Goal: Task Accomplishment & Management: Manage account settings

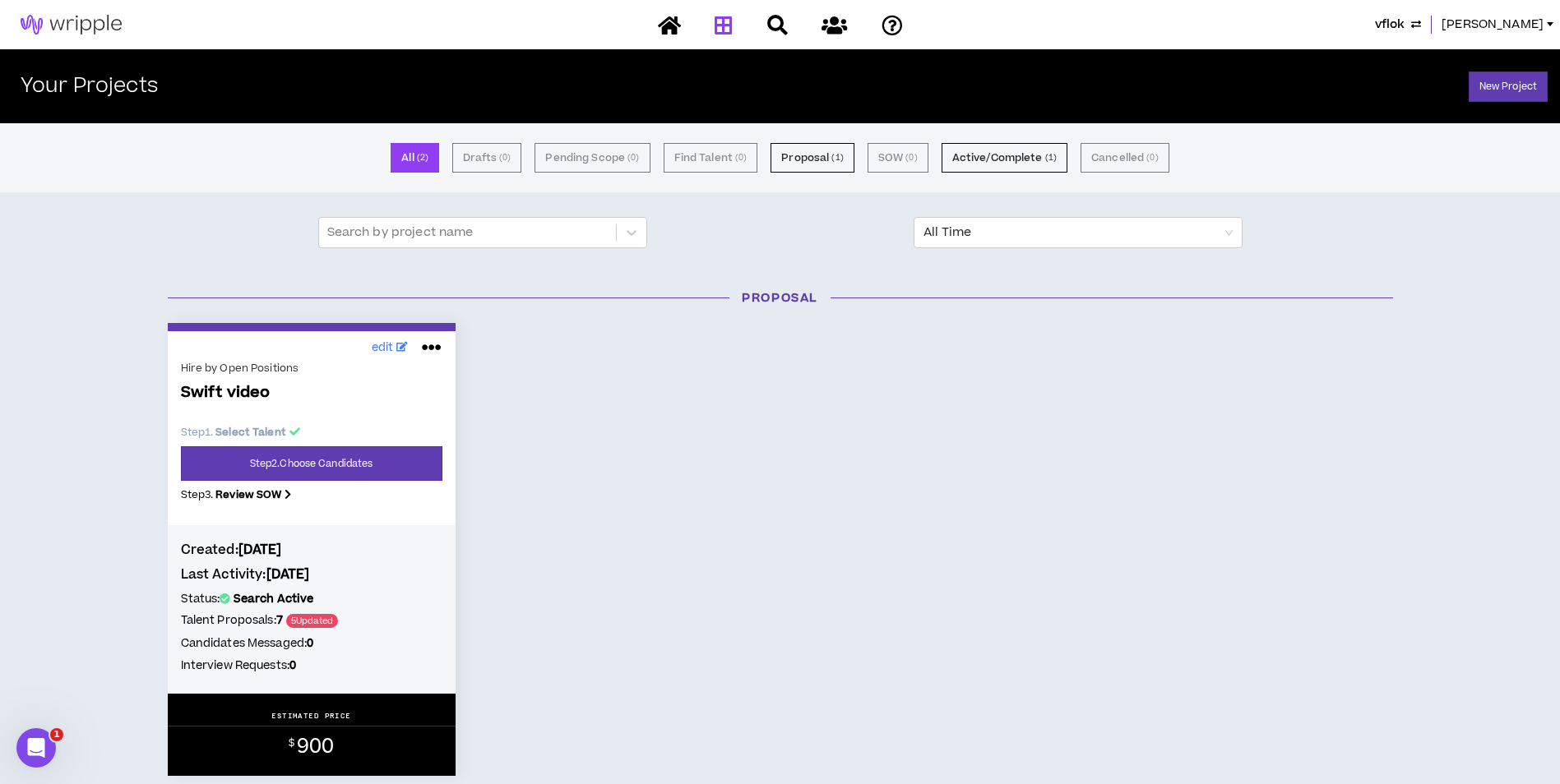
click at [1421, 27] on button "vflok" at bounding box center [1398, 25] width 46 height 18
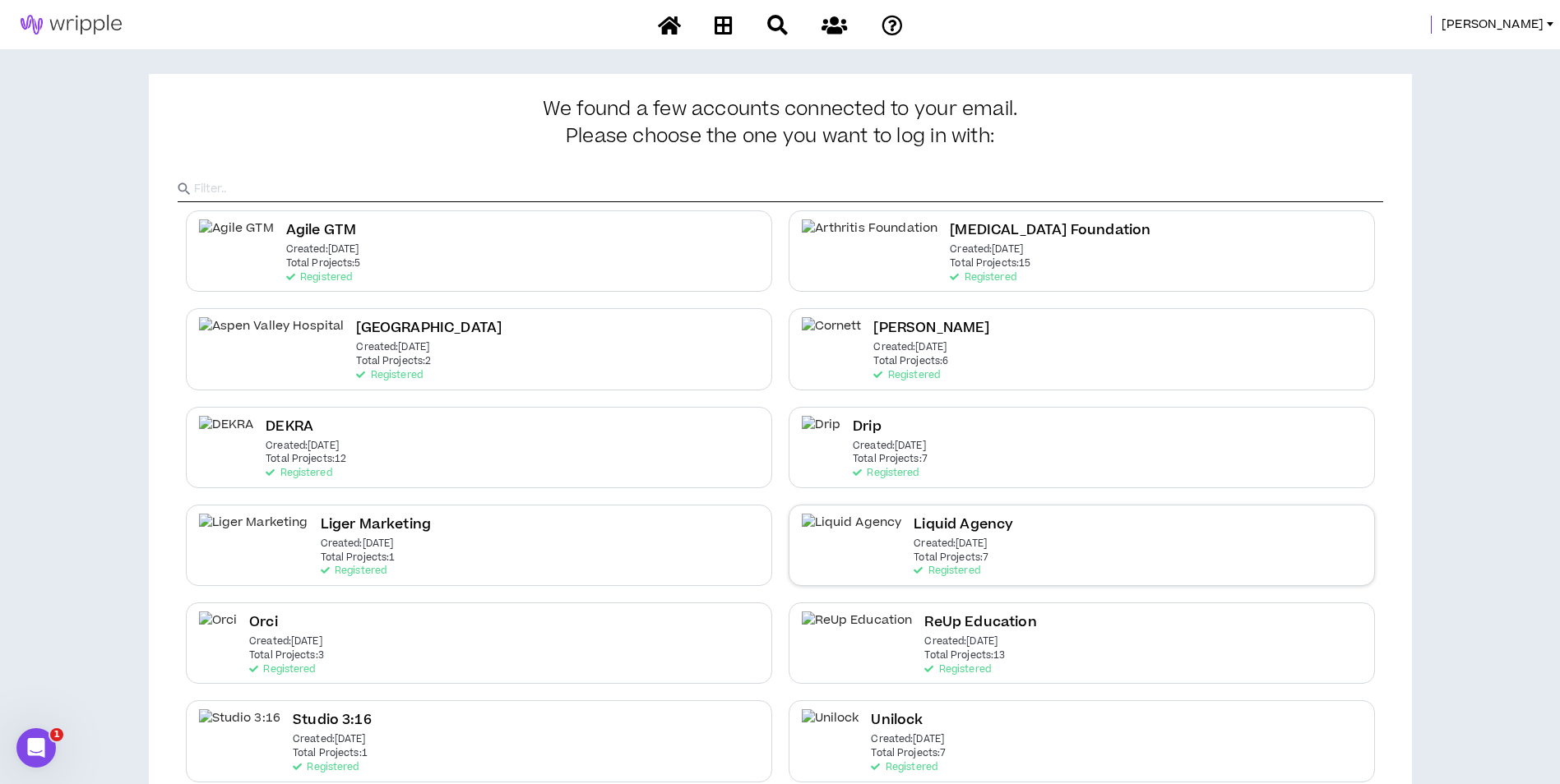
click at [948, 542] on div "Liquid Agency Created: Apr 7 2025 Total Projects: 7 Registered" at bounding box center [963, 545] width 100 height 63
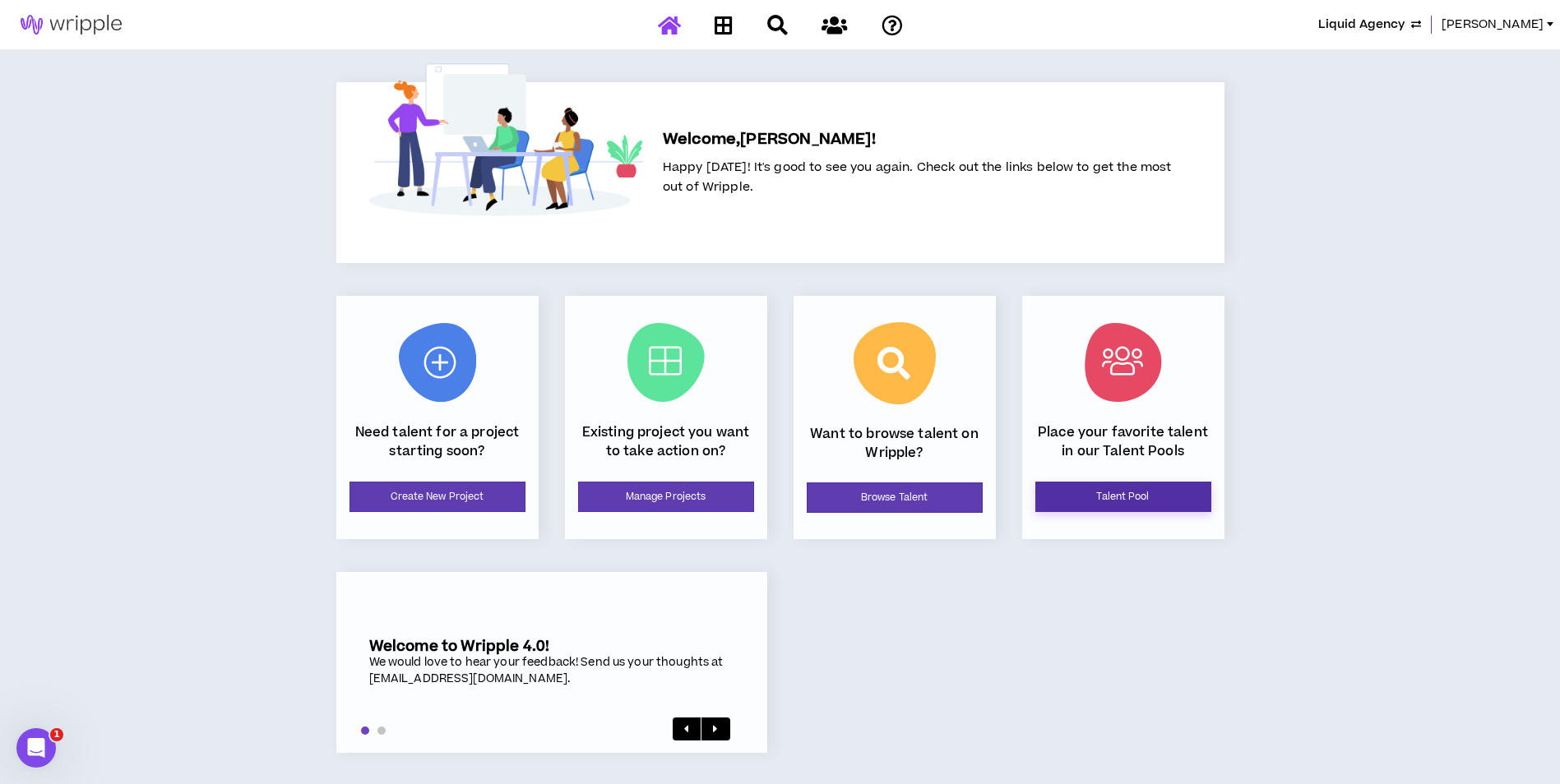
click at [1170, 500] on link "Talent Pool" at bounding box center [1124, 497] width 176 height 30
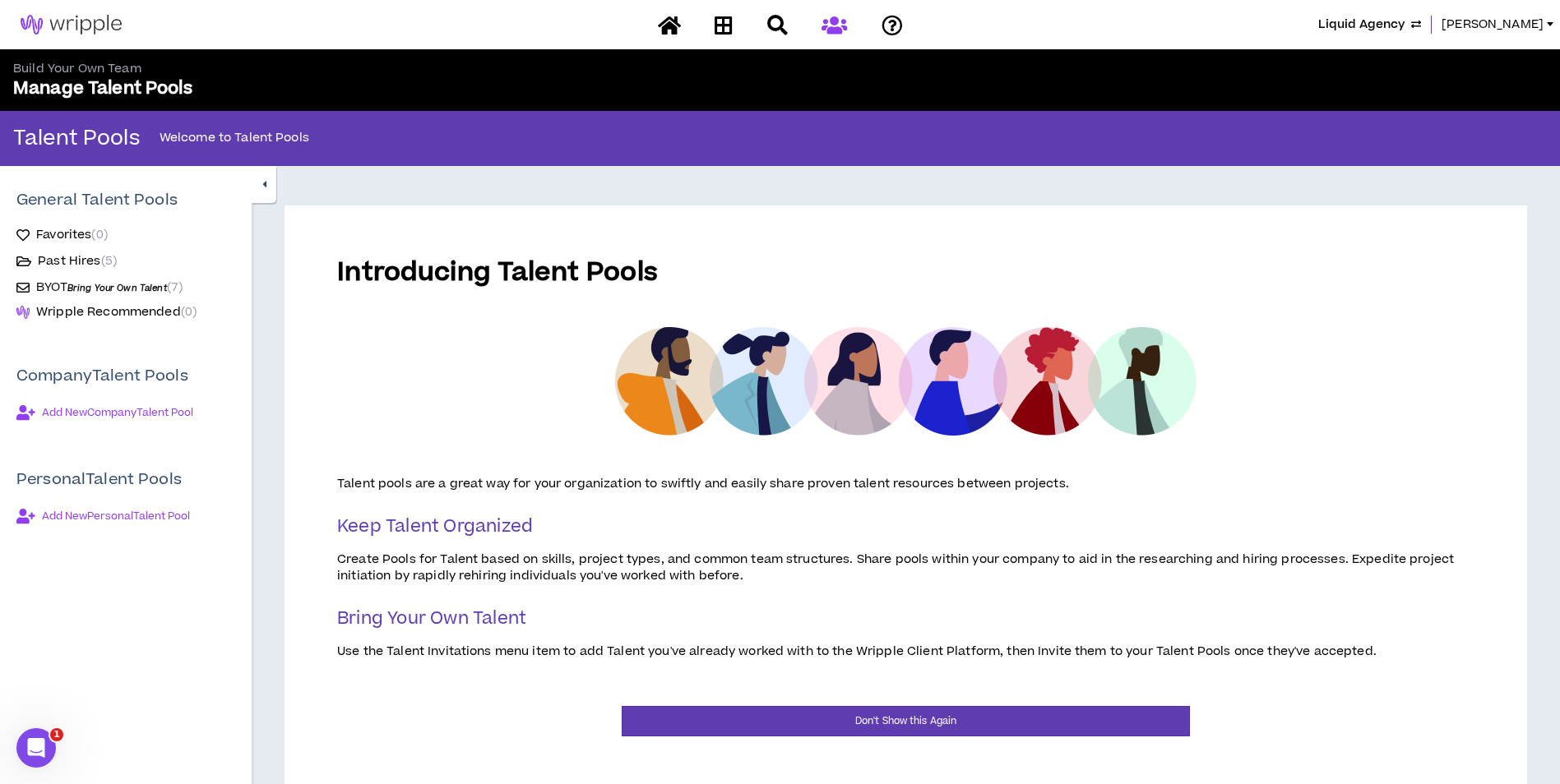
click at [93, 283] on span "Bring Your Own Talent" at bounding box center [118, 288] width 100 height 12
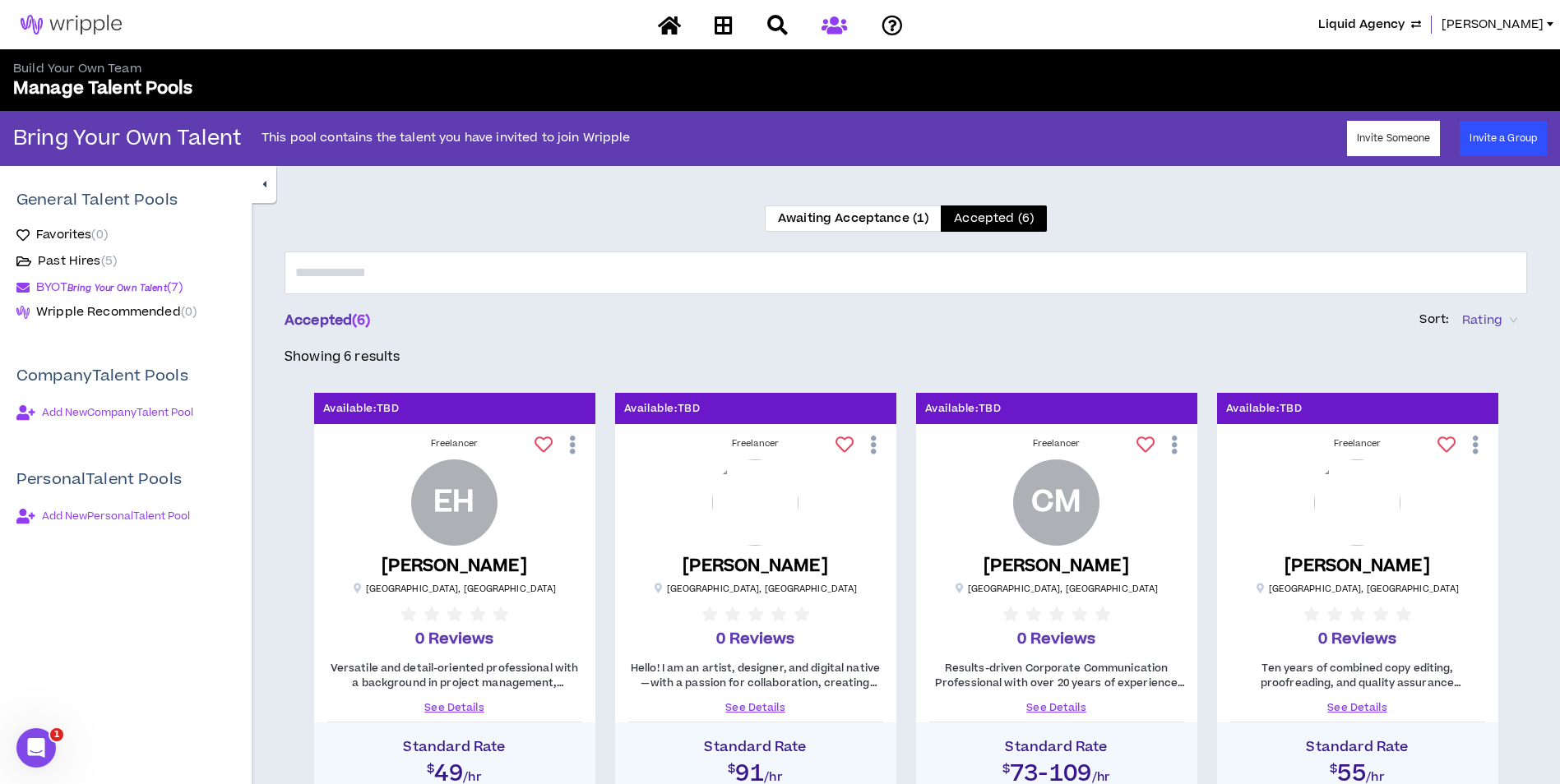
click at [890, 222] on span "Awaiting Acceptance (1)" at bounding box center [852, 217] width 150 height 17
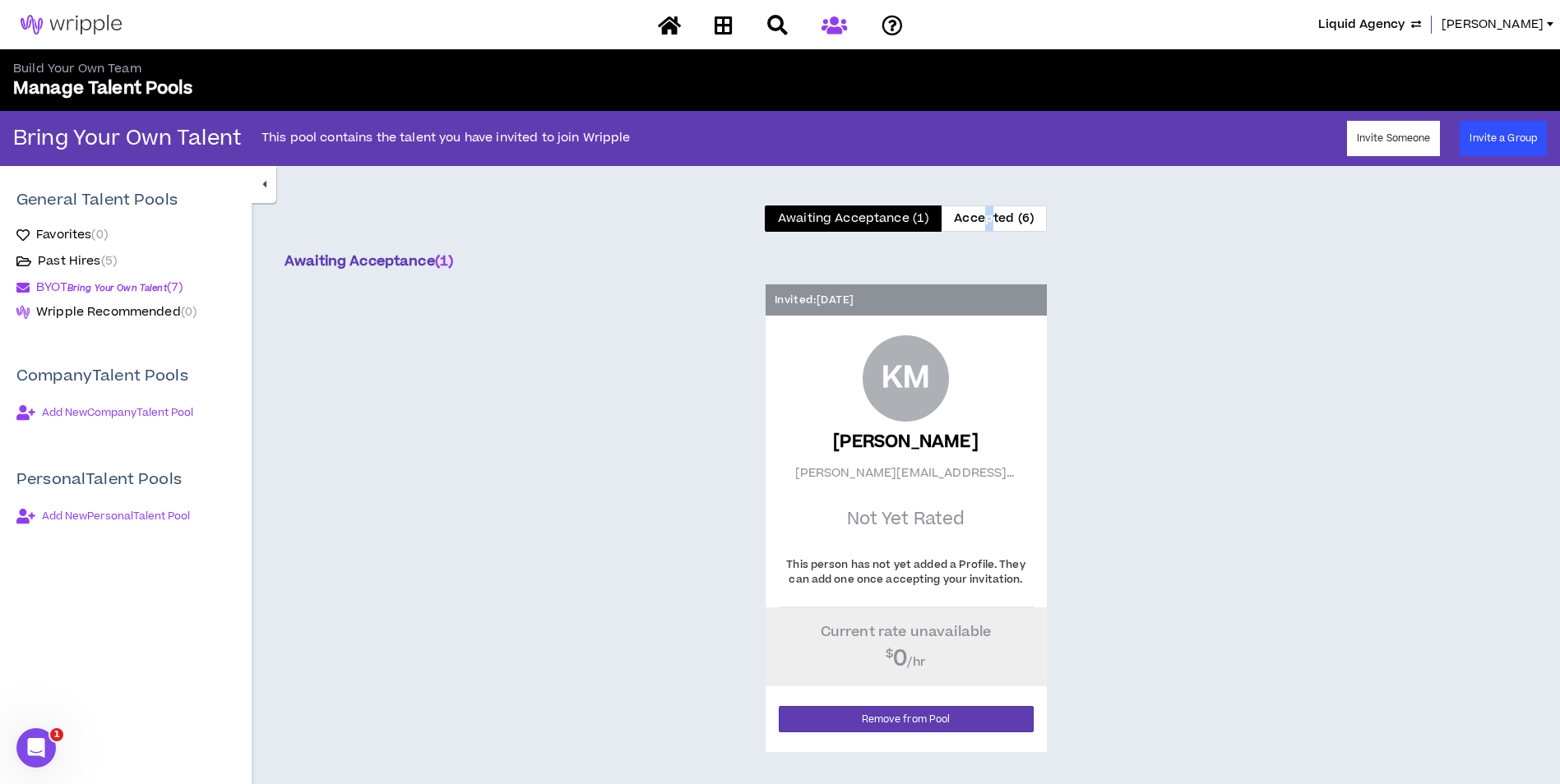
click at [989, 219] on span "Accepted (6)" at bounding box center [994, 217] width 80 height 17
click at [983, 223] on span "Accepted (6)" at bounding box center [994, 217] width 80 height 17
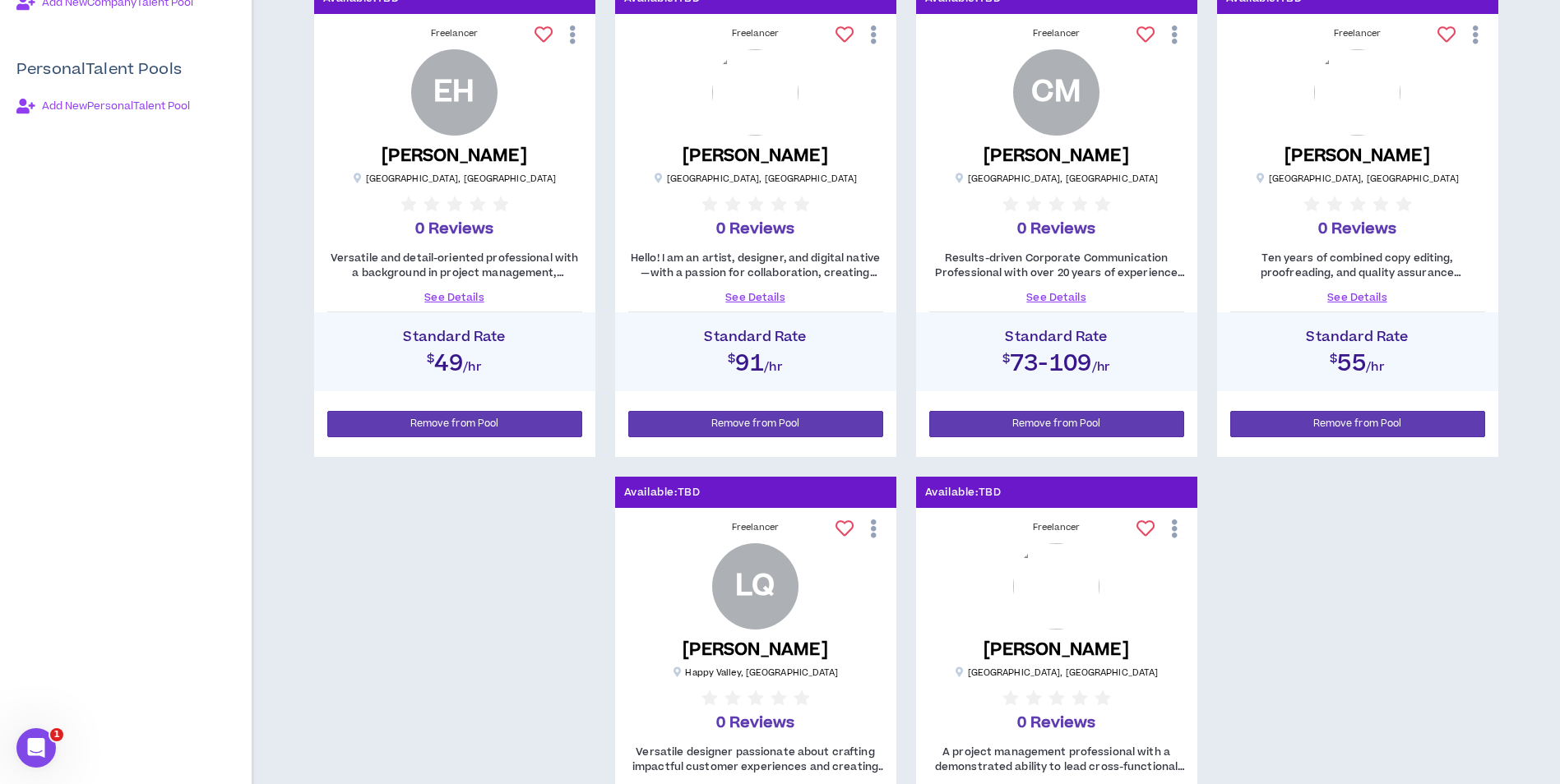
scroll to position [82, 0]
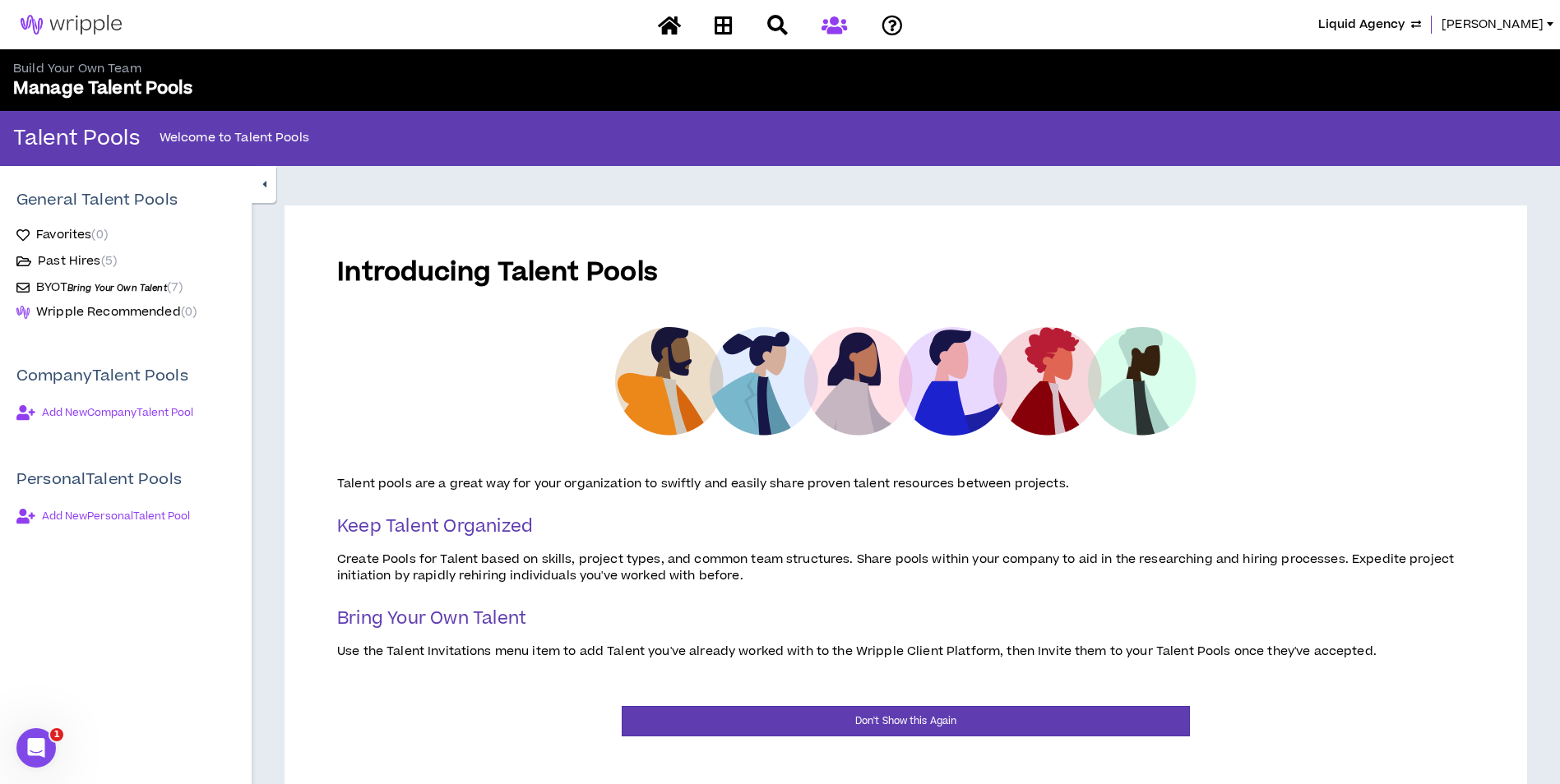
click at [106, 287] on span "Bring Your Own Talent" at bounding box center [118, 288] width 100 height 12
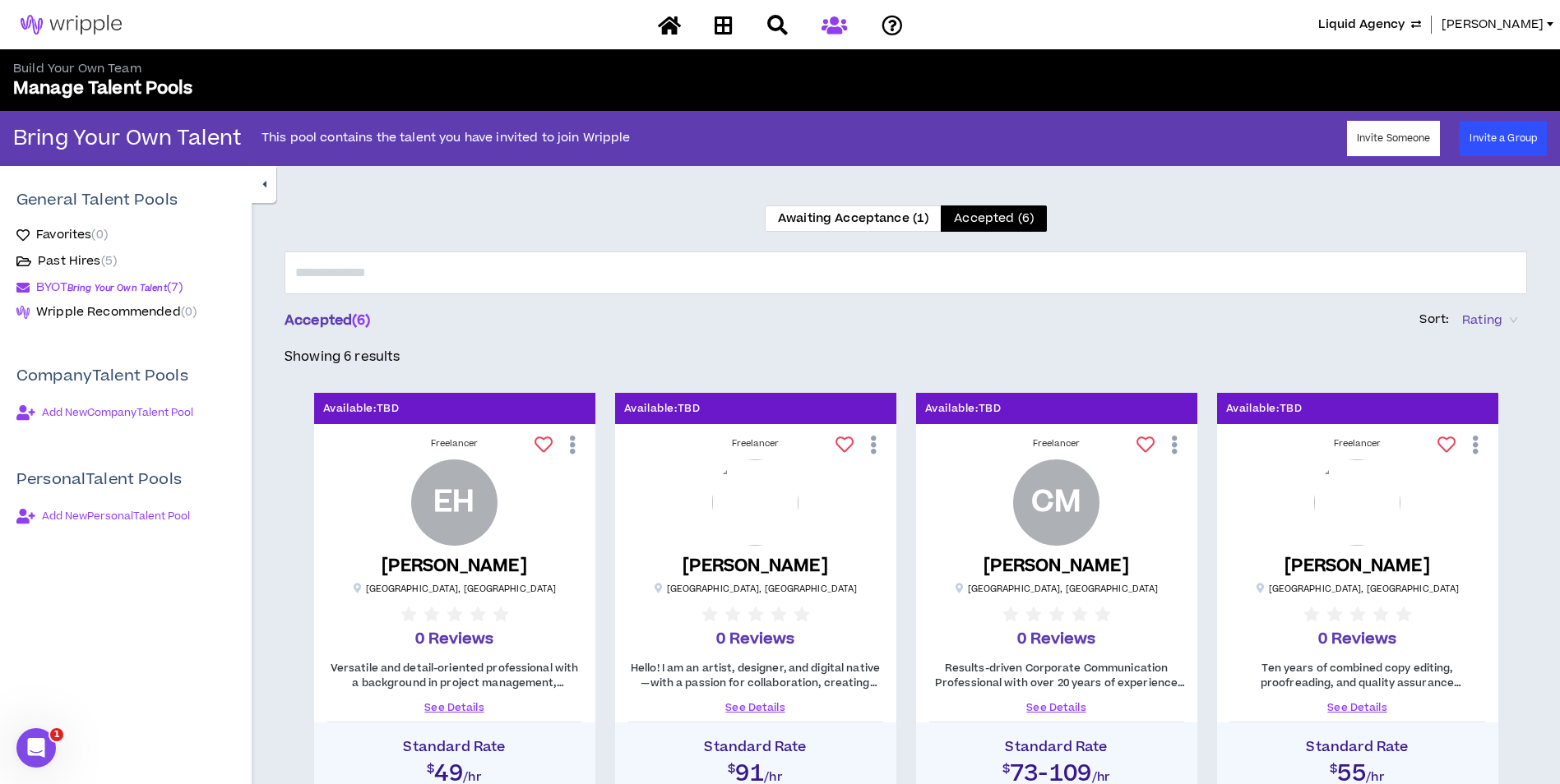
click at [865, 230] on label "Awaiting Acceptance (1)" at bounding box center [853, 219] width 177 height 27
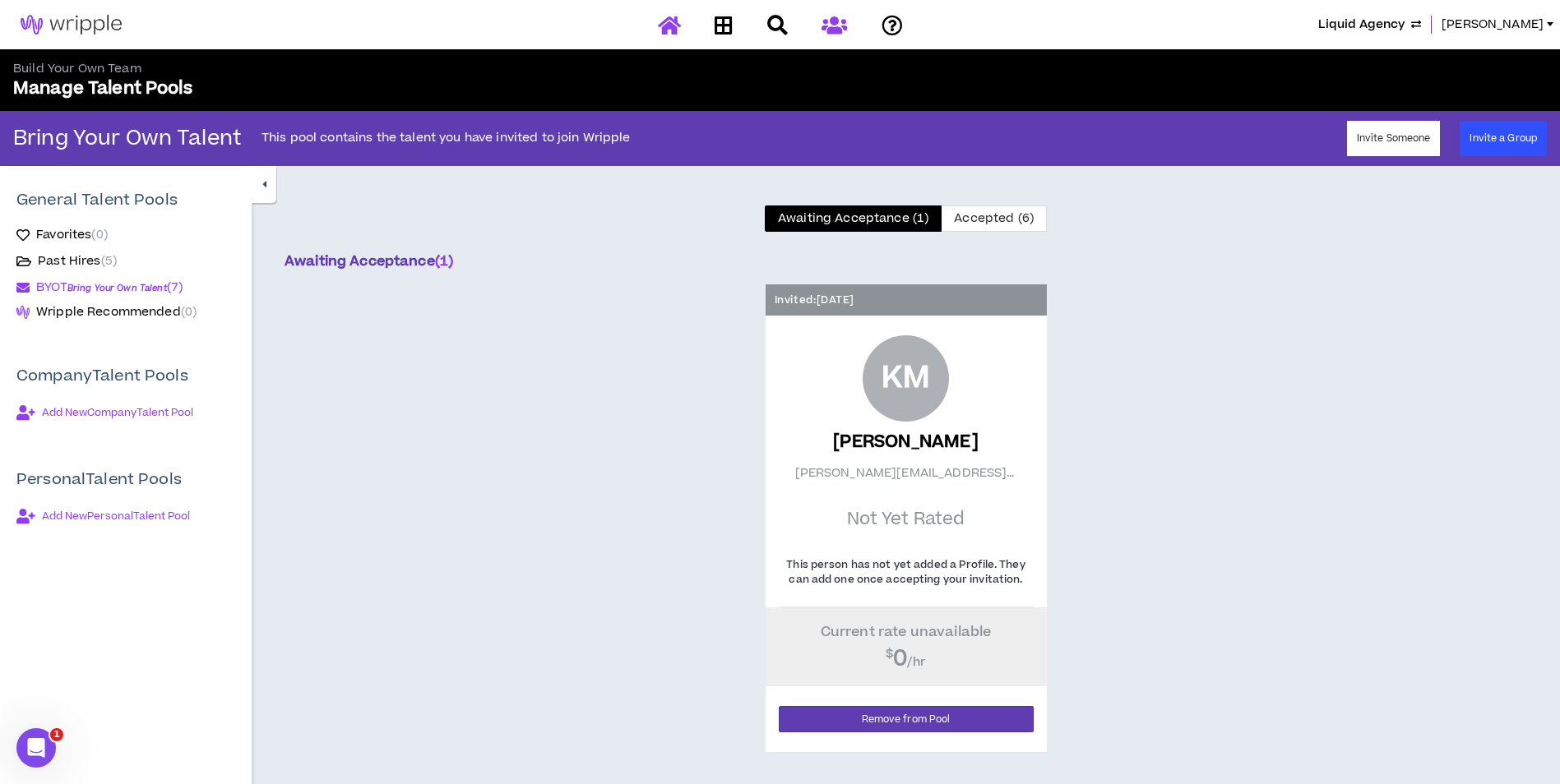
click at [684, 31] on link at bounding box center [669, 25] width 31 height 28
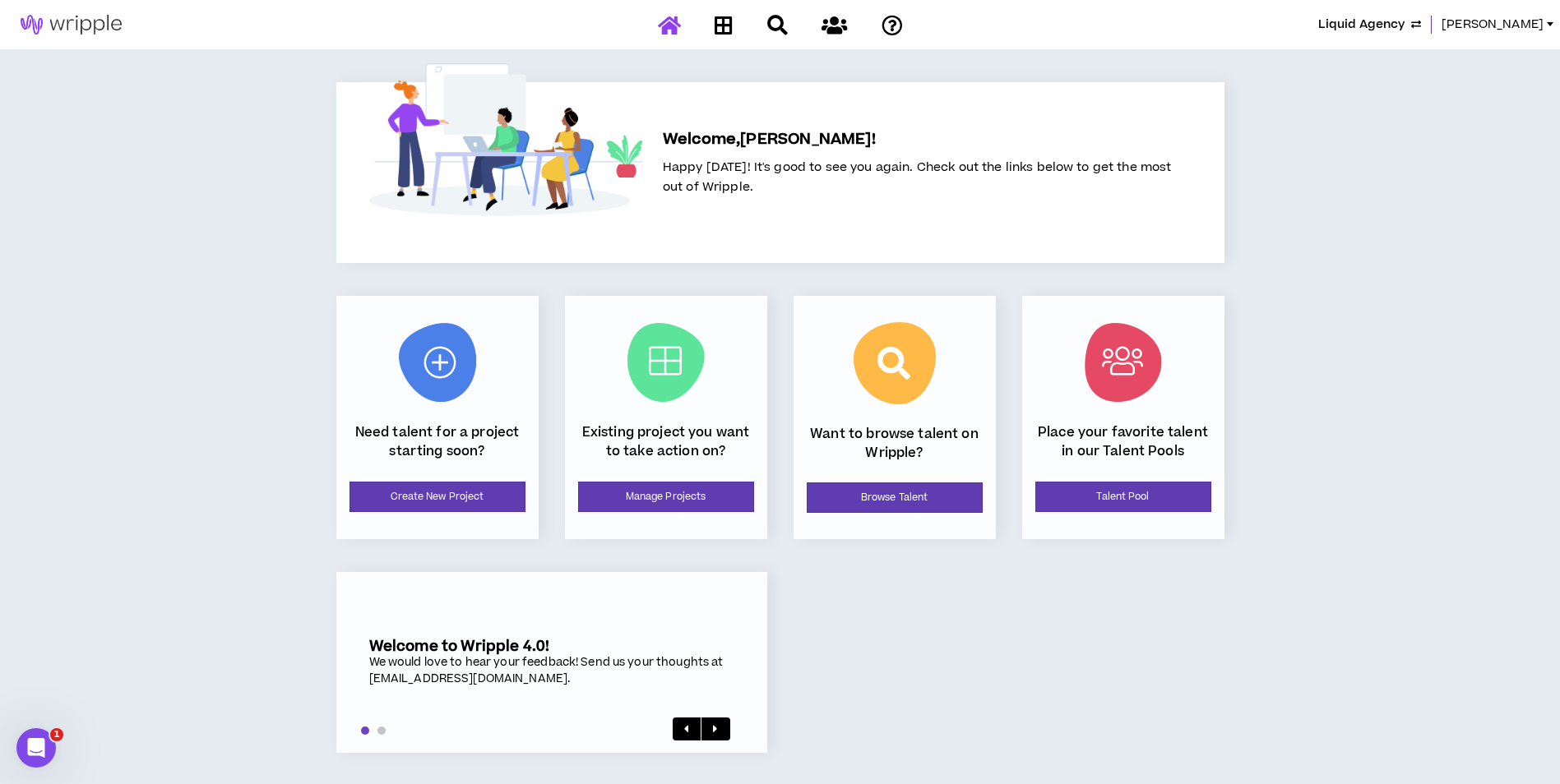
click at [1404, 22] on span "Liquid Agency" at bounding box center [1361, 25] width 86 height 18
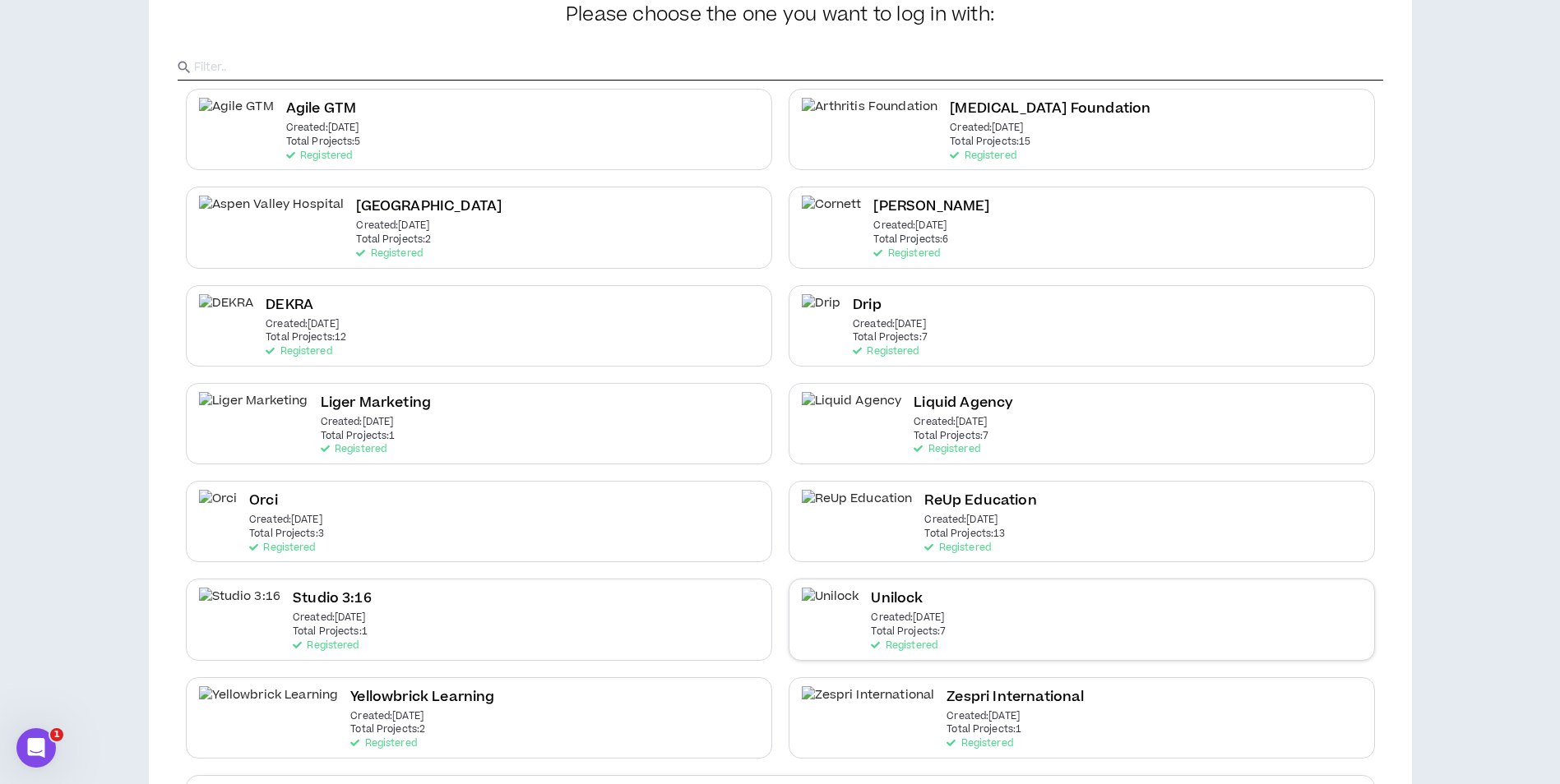
scroll to position [227, 0]
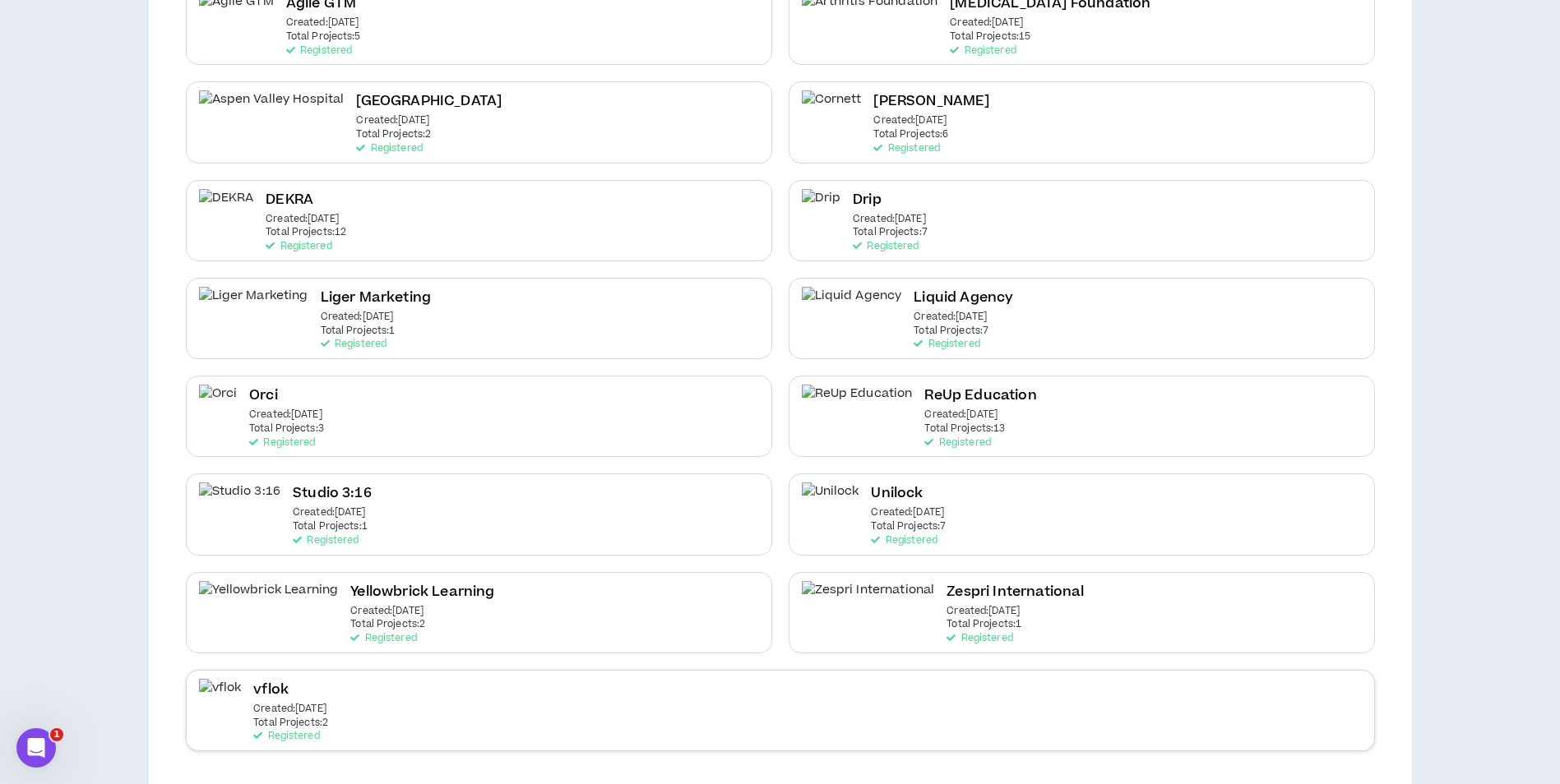
click at [483, 740] on div "vflok Created: Feb 24 2025 Total Projects: 2 Registered" at bounding box center [780, 710] width 1189 height 81
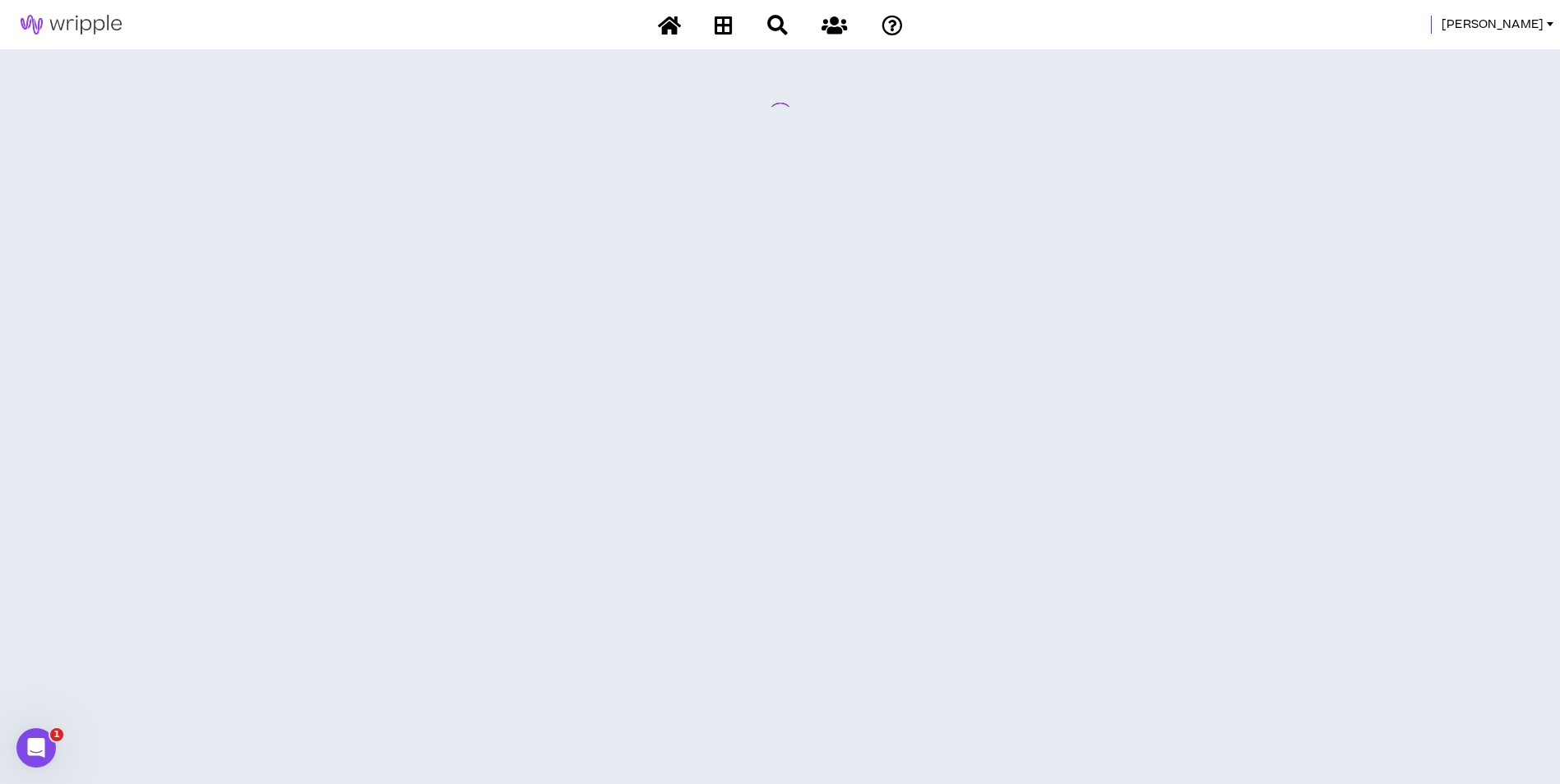
scroll to position [0, 0]
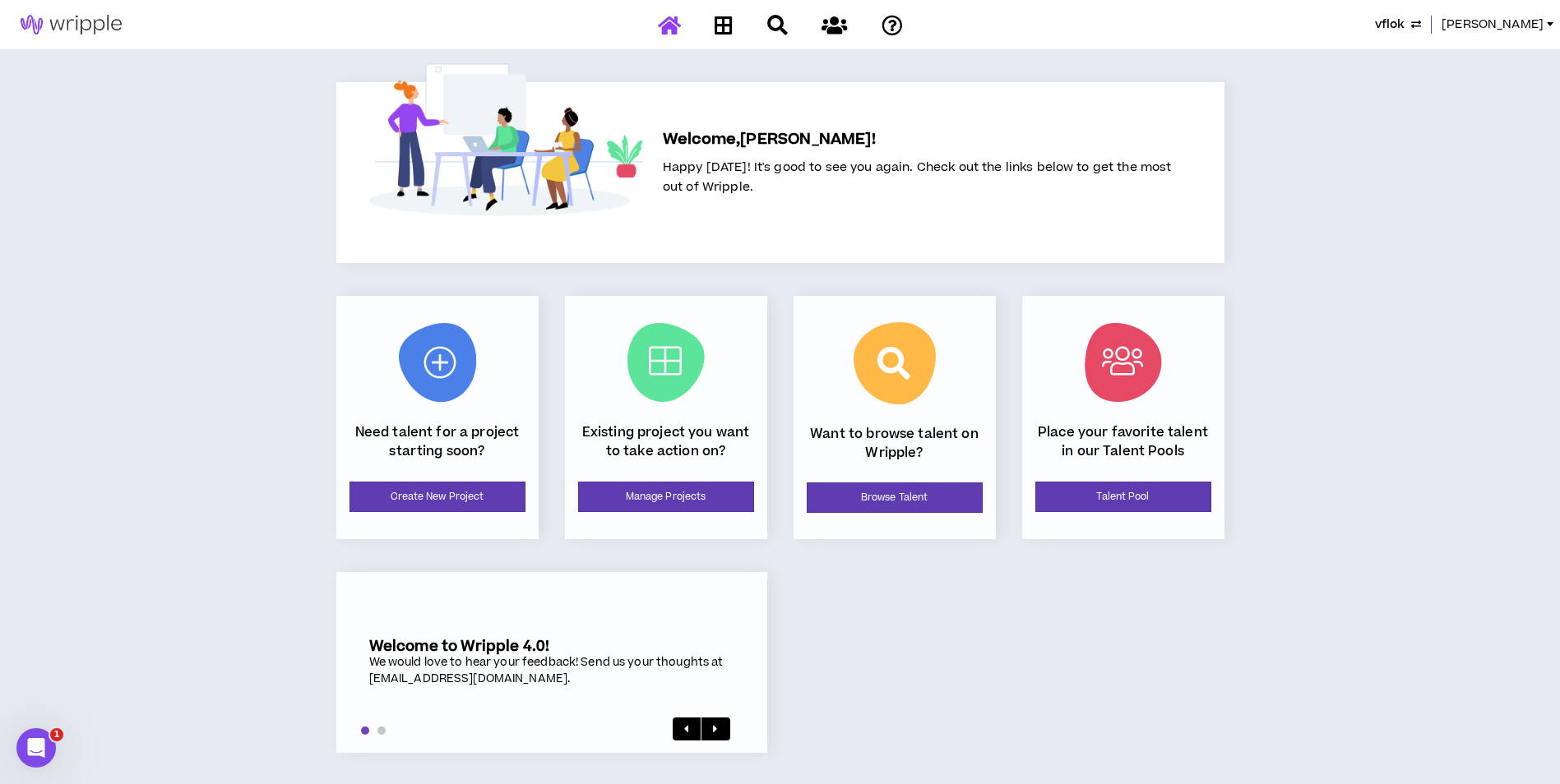
drag, startPoint x: 752, startPoint y: 526, endPoint x: 724, endPoint y: 466, distance: 66.2
click at [752, 526] on div "Existing project you want to take action on? Manage Projects" at bounding box center [665, 416] width 202 height 243
click at [727, 467] on div "Existing project you want to take action on? Manage Projects" at bounding box center [665, 416] width 202 height 243
click at [733, 489] on link "Manage Projects" at bounding box center [666, 497] width 176 height 30
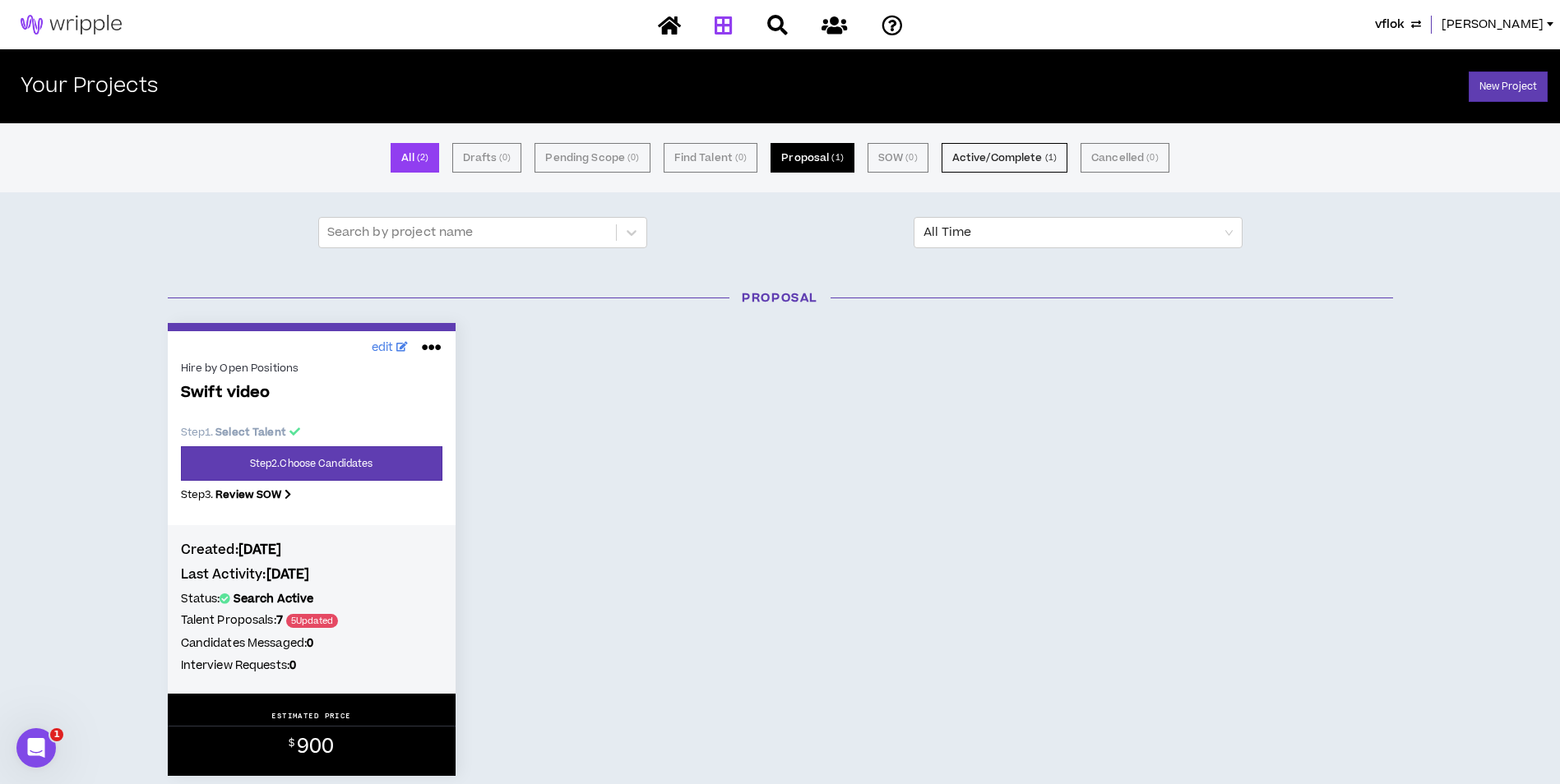
click at [831, 171] on button "Proposal ( 1 )" at bounding box center [811, 158] width 83 height 29
click at [974, 158] on button "Active/Complete ( 1 )" at bounding box center [1003, 158] width 126 height 29
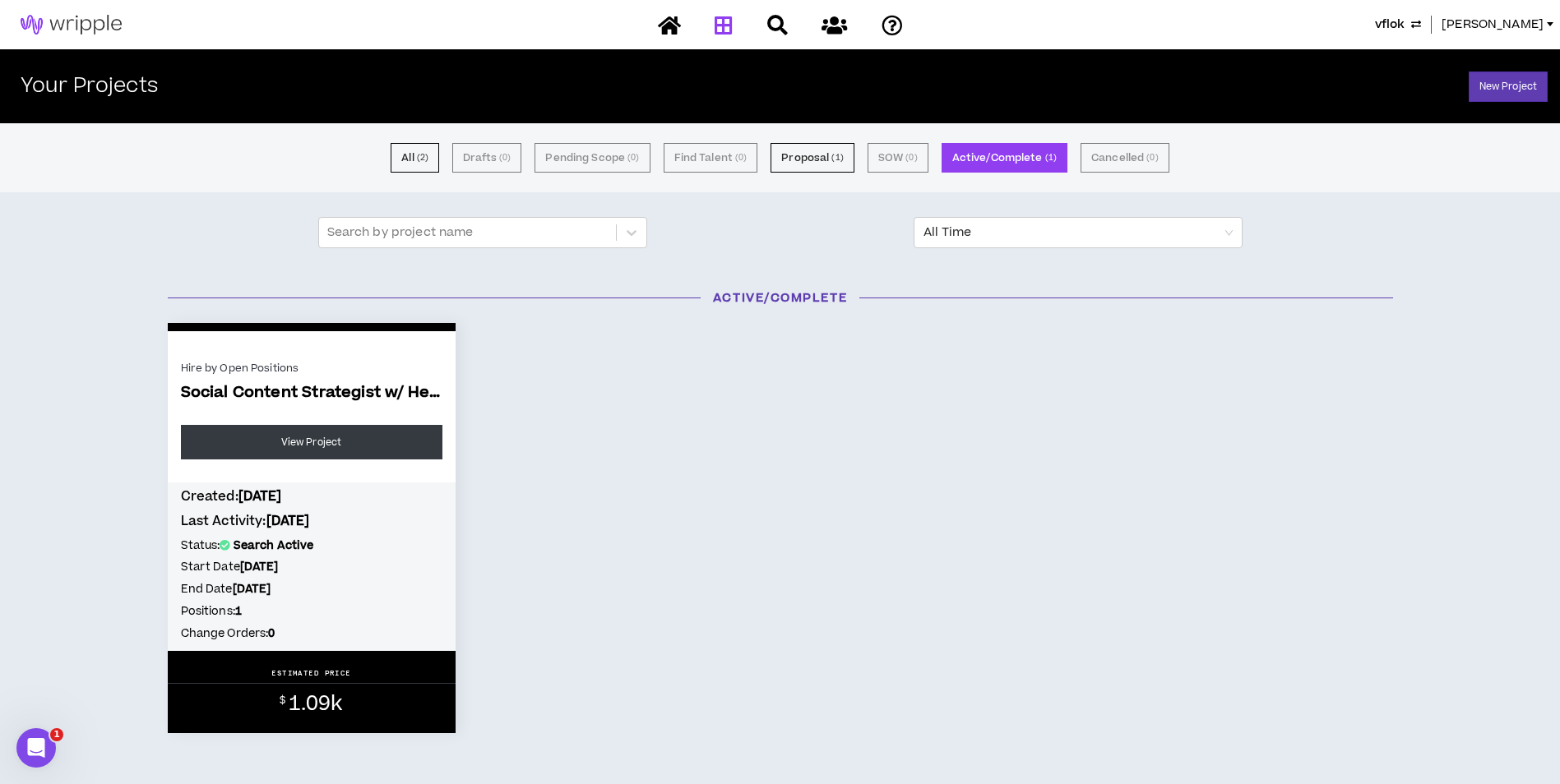
click at [119, 29] on img at bounding box center [71, 25] width 142 height 20
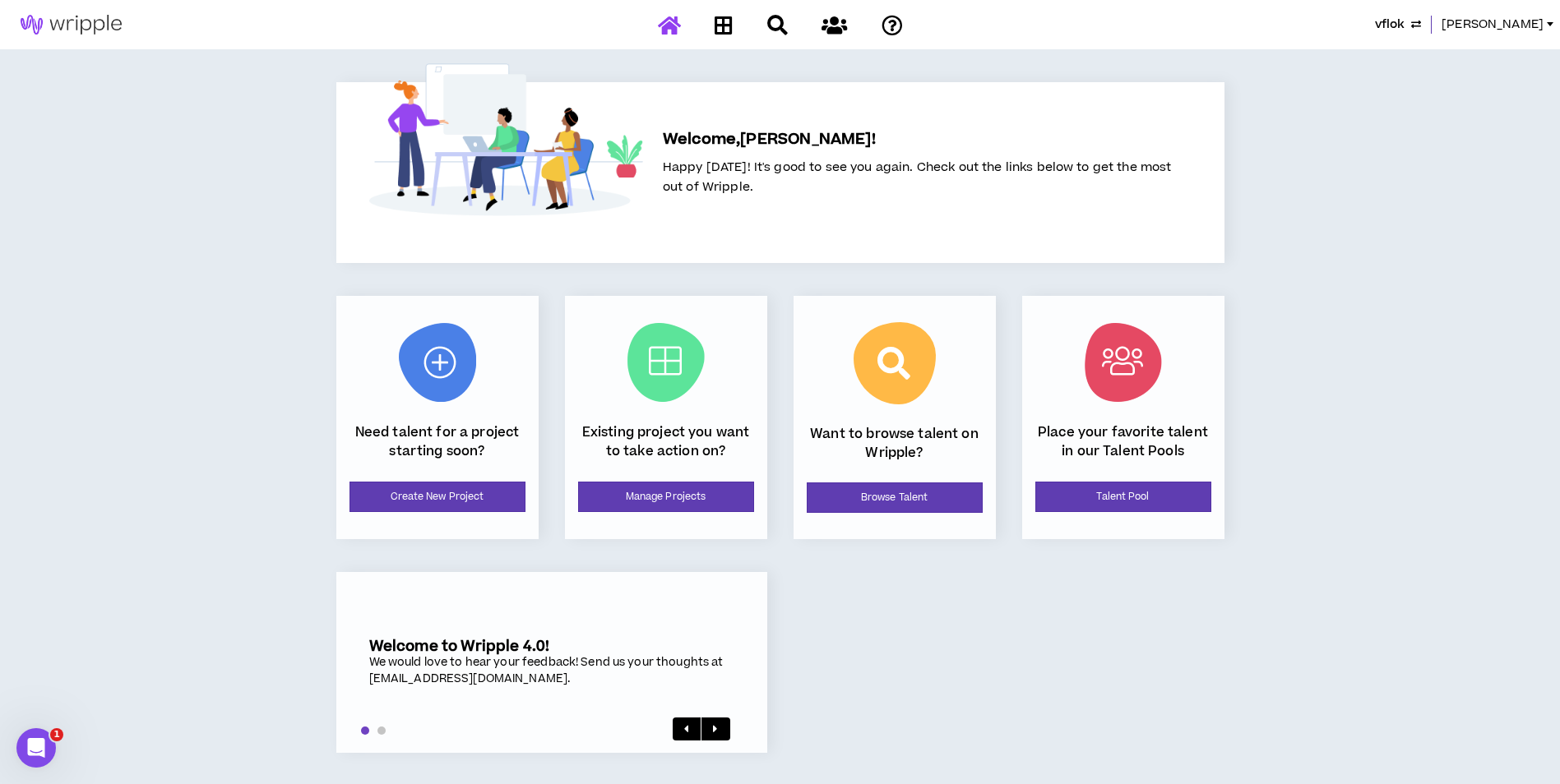
scroll to position [2, 0]
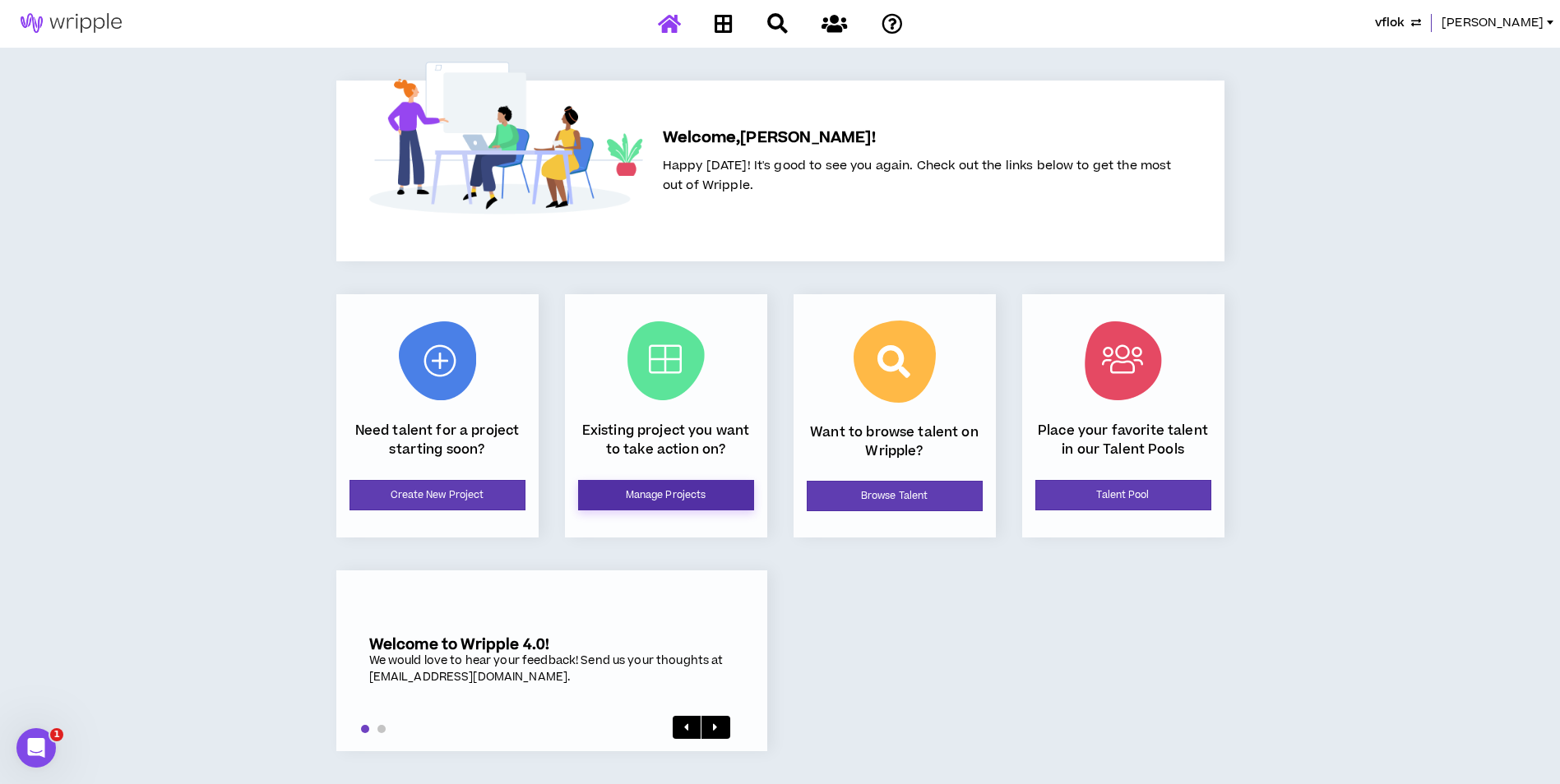
click at [649, 487] on link "Manage Projects" at bounding box center [666, 495] width 176 height 30
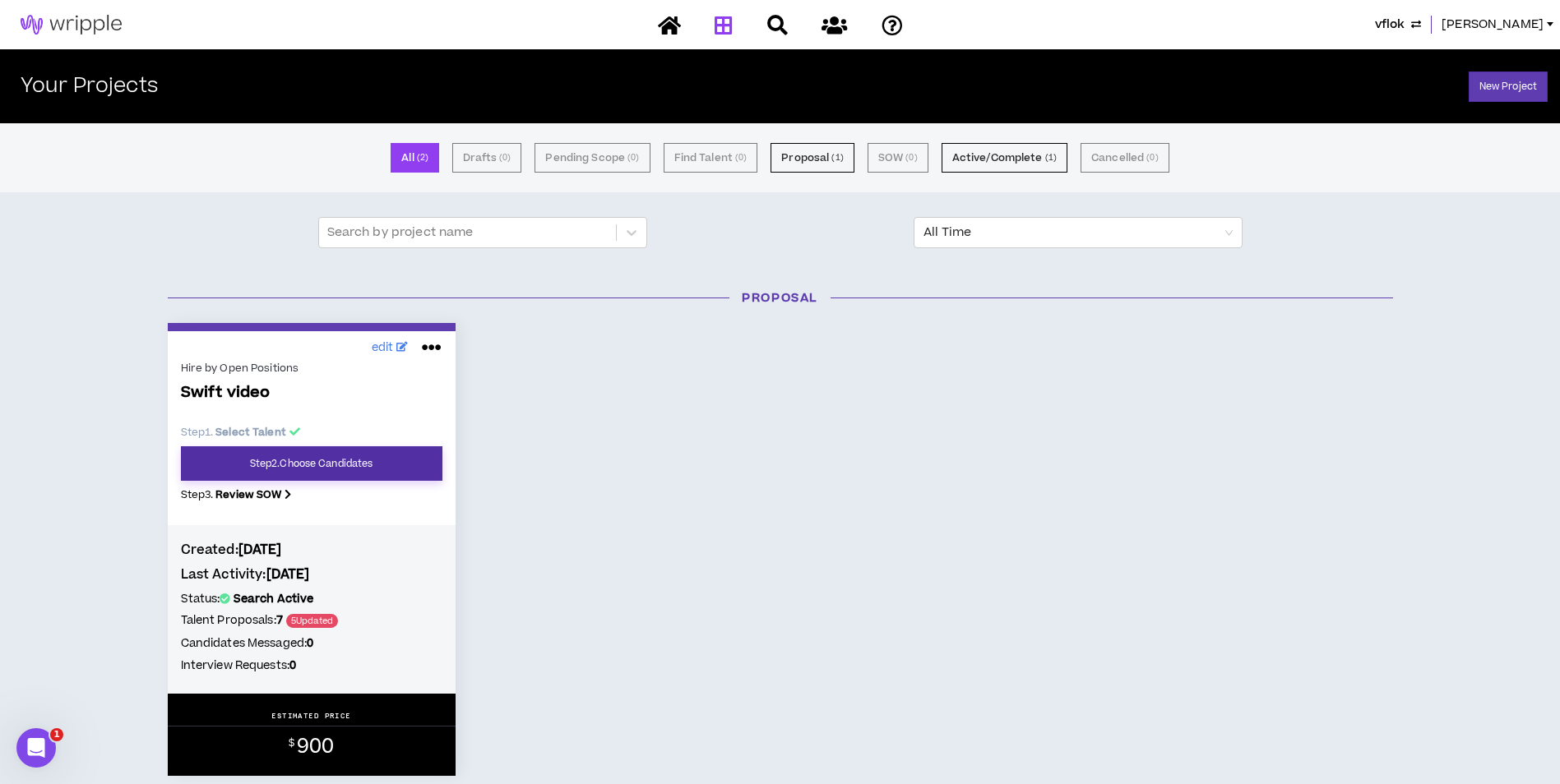
click at [386, 467] on link "Step 2 . Choose Candidates" at bounding box center [312, 463] width 262 height 35
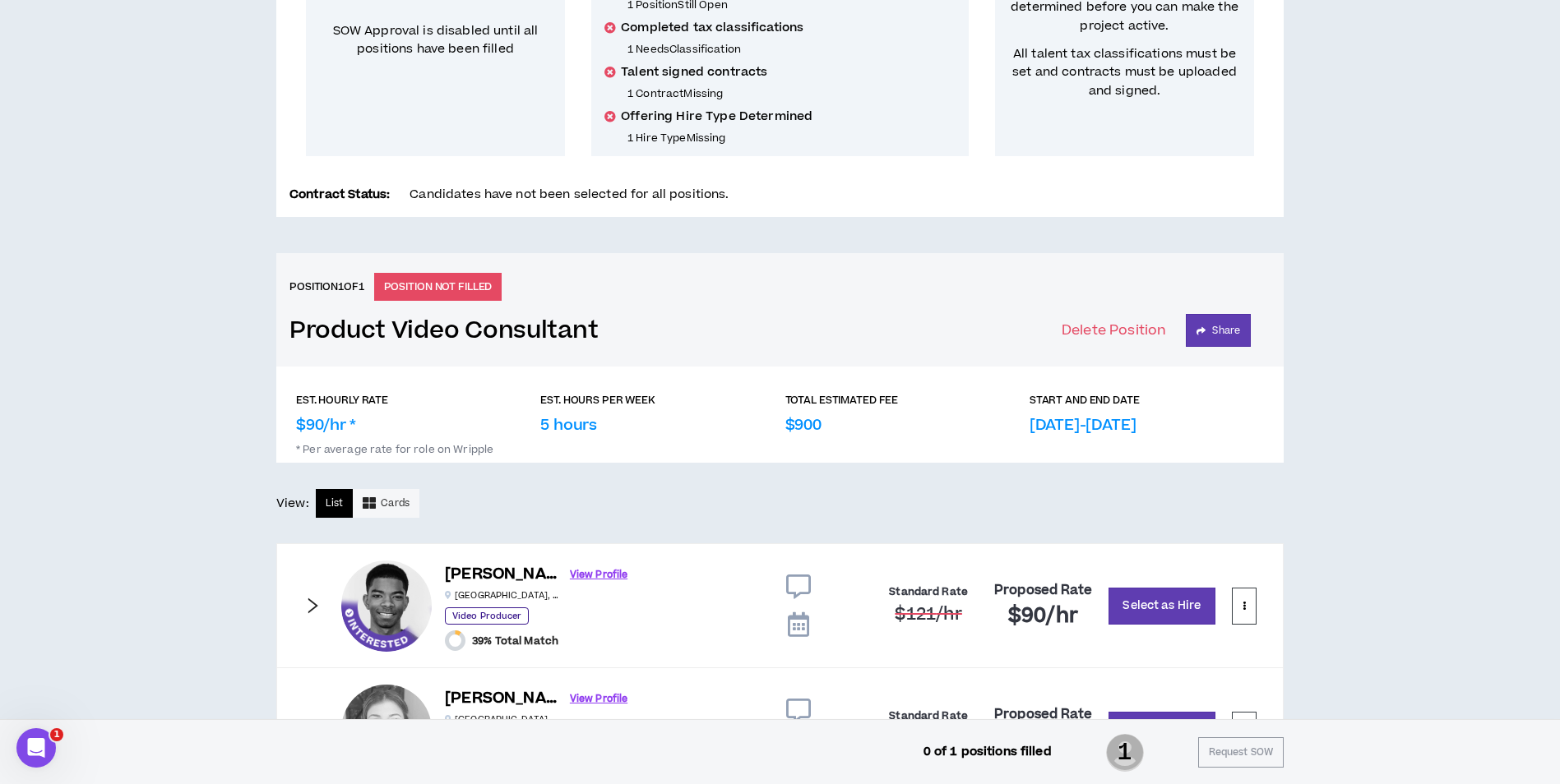
scroll to position [650, 0]
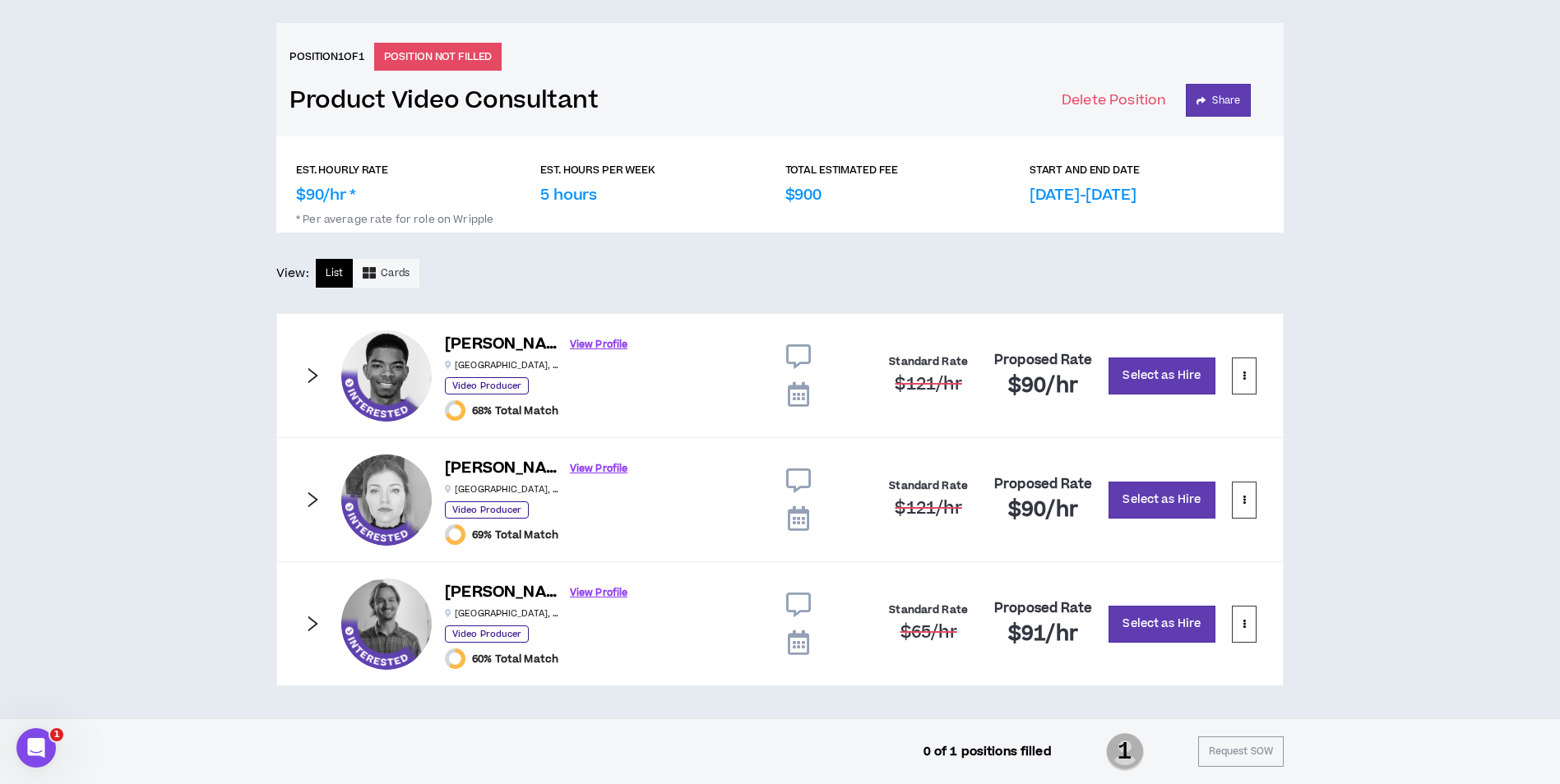
click at [316, 628] on icon "right" at bounding box center [313, 624] width 18 height 18
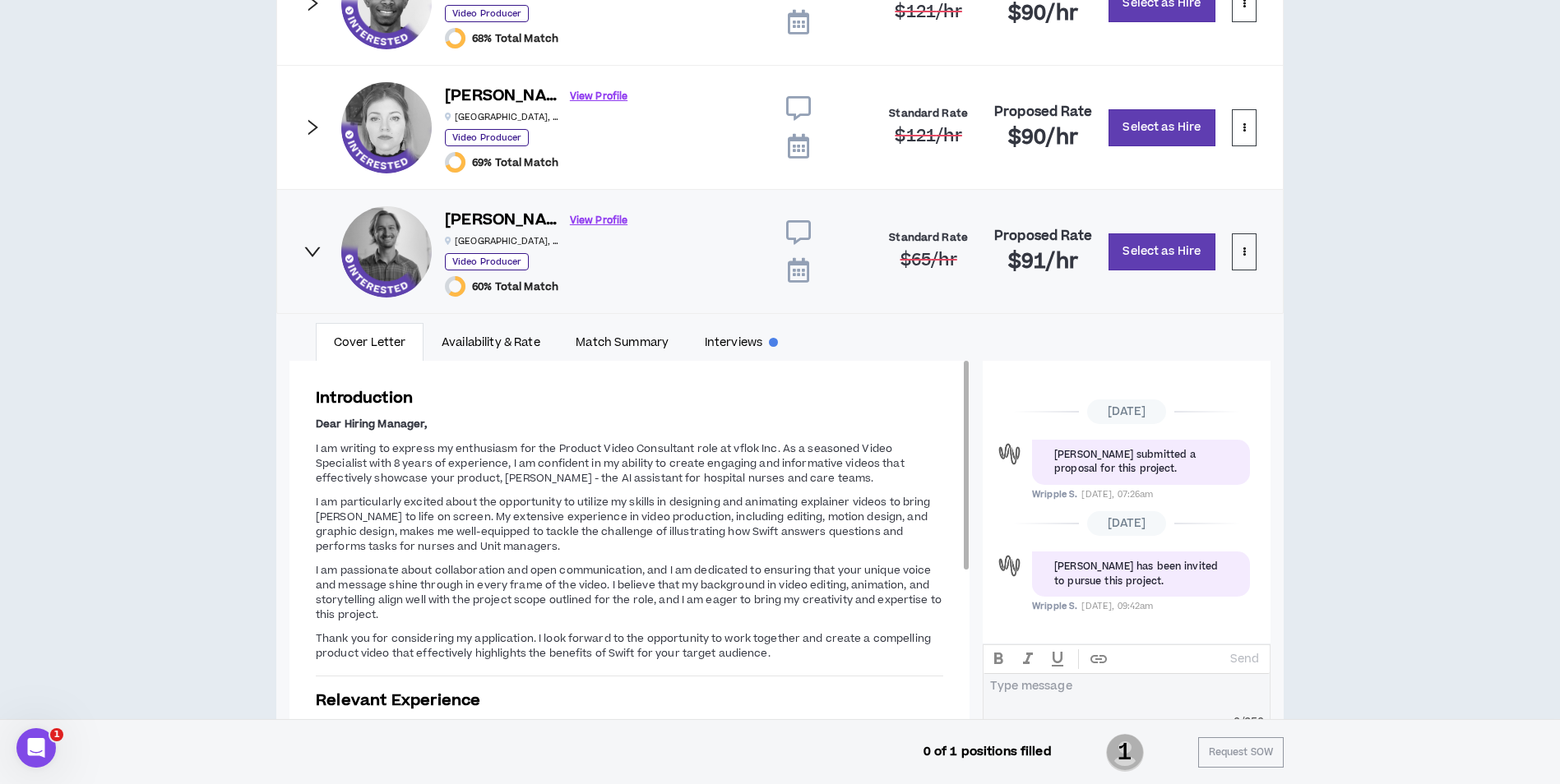
scroll to position [1061, 0]
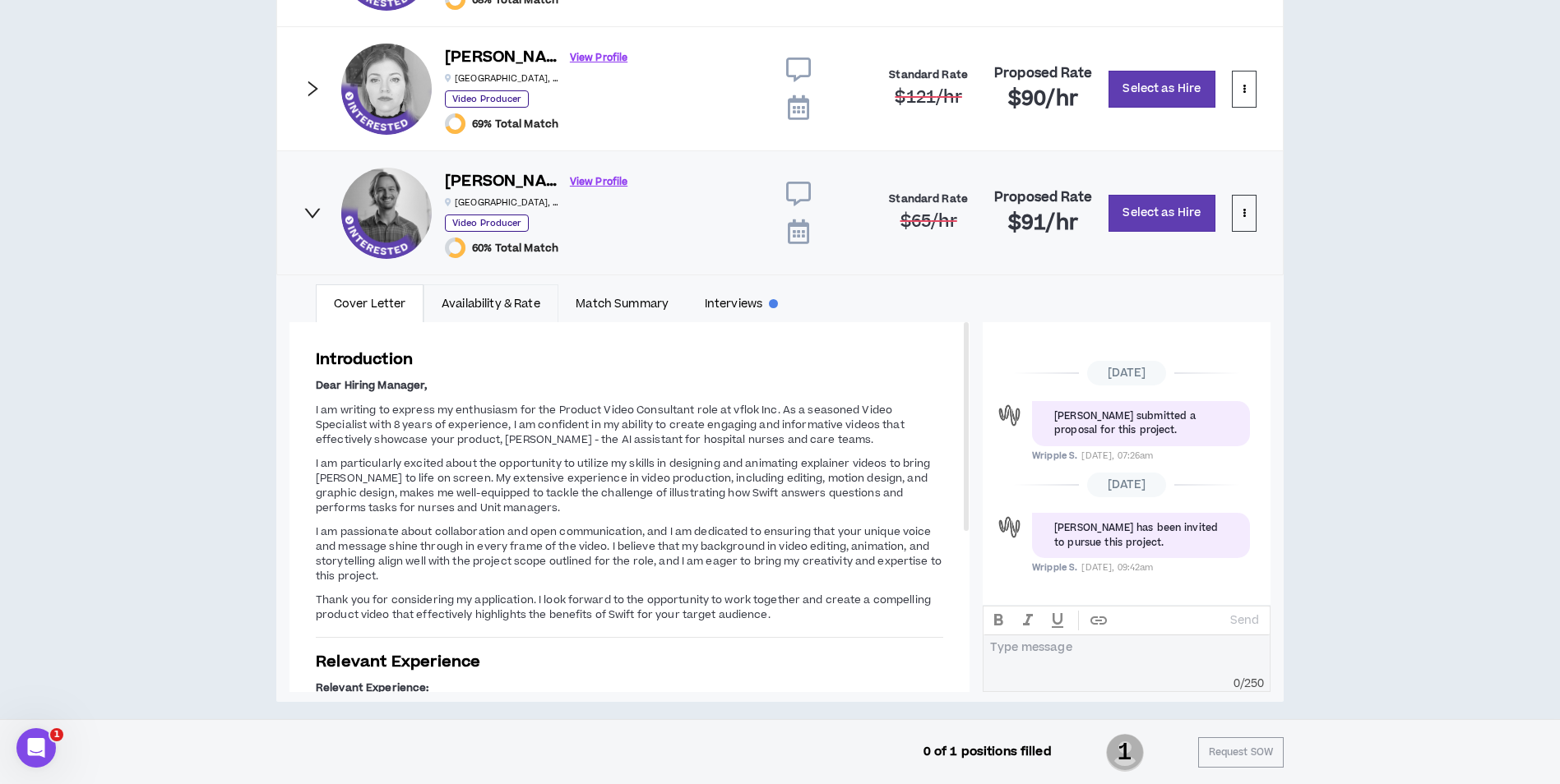
click at [523, 289] on link "Availability & Rate" at bounding box center [491, 303] width 134 height 37
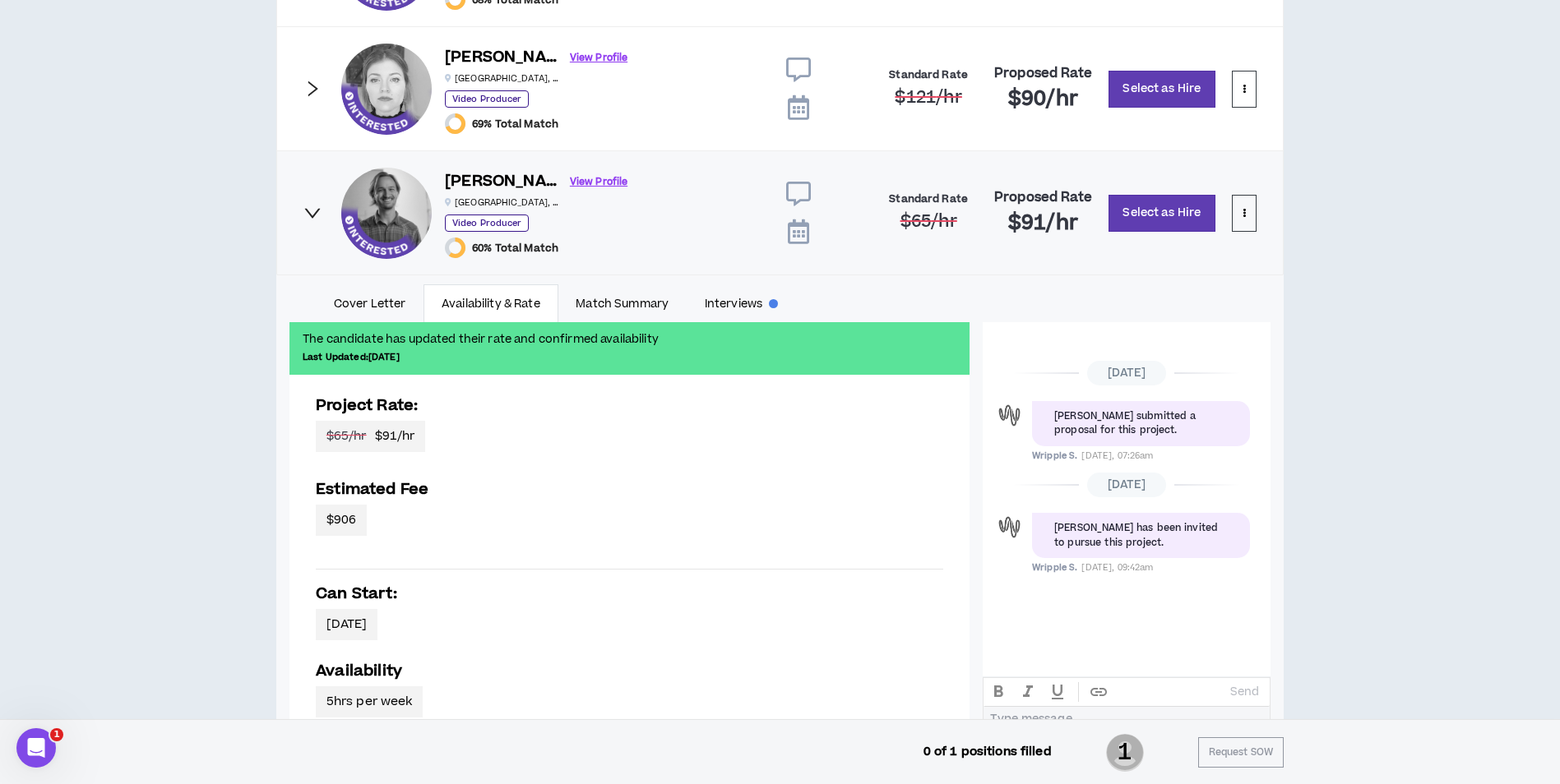
click at [323, 92] on div "Brandy D. View Profile Atlanta , GA Video Producer 69% Total Match Standard Rat…" at bounding box center [779, 89] width 1007 height 125
click at [315, 96] on icon "right" at bounding box center [313, 89] width 18 height 18
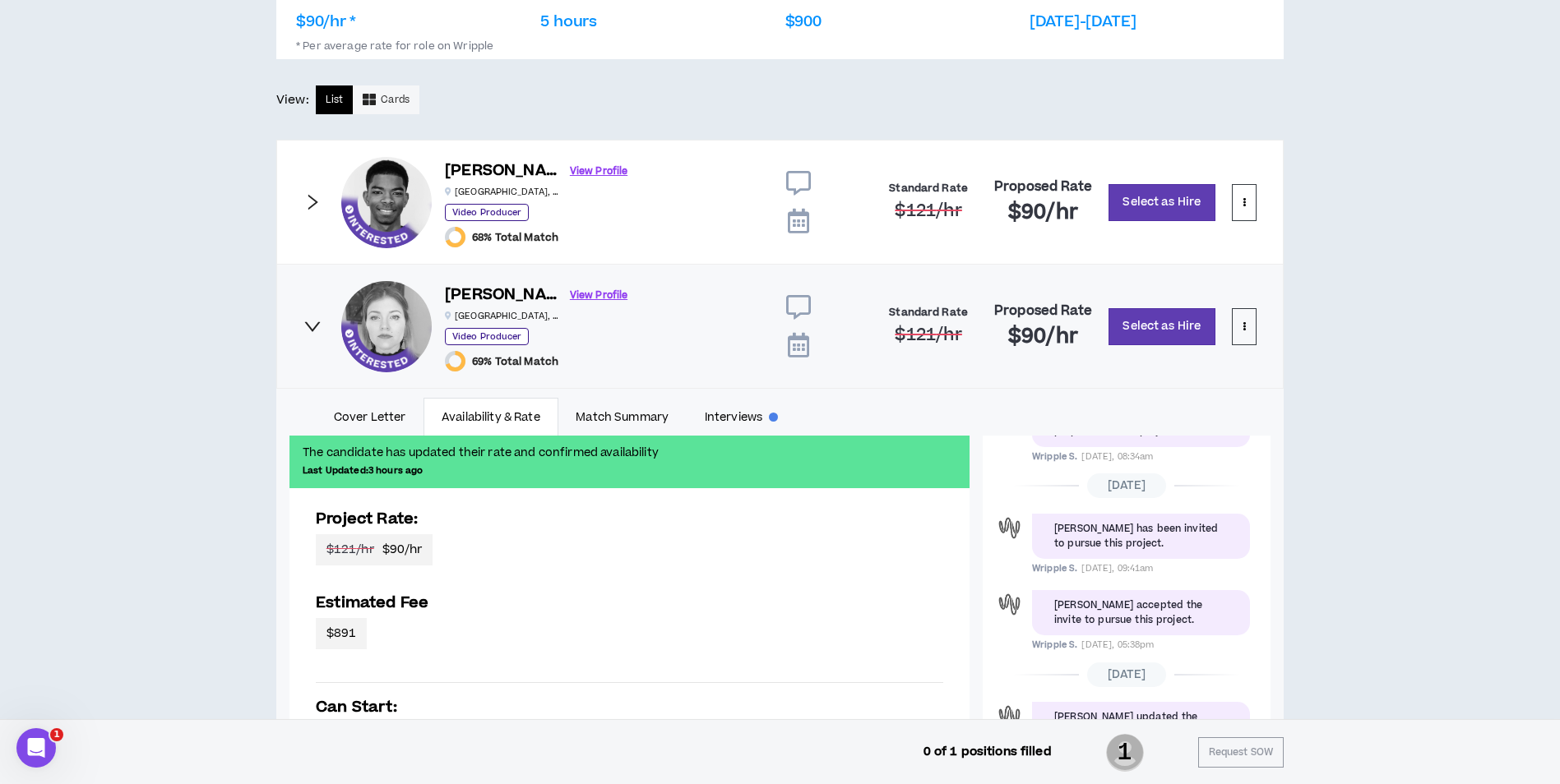
scroll to position [820, 0]
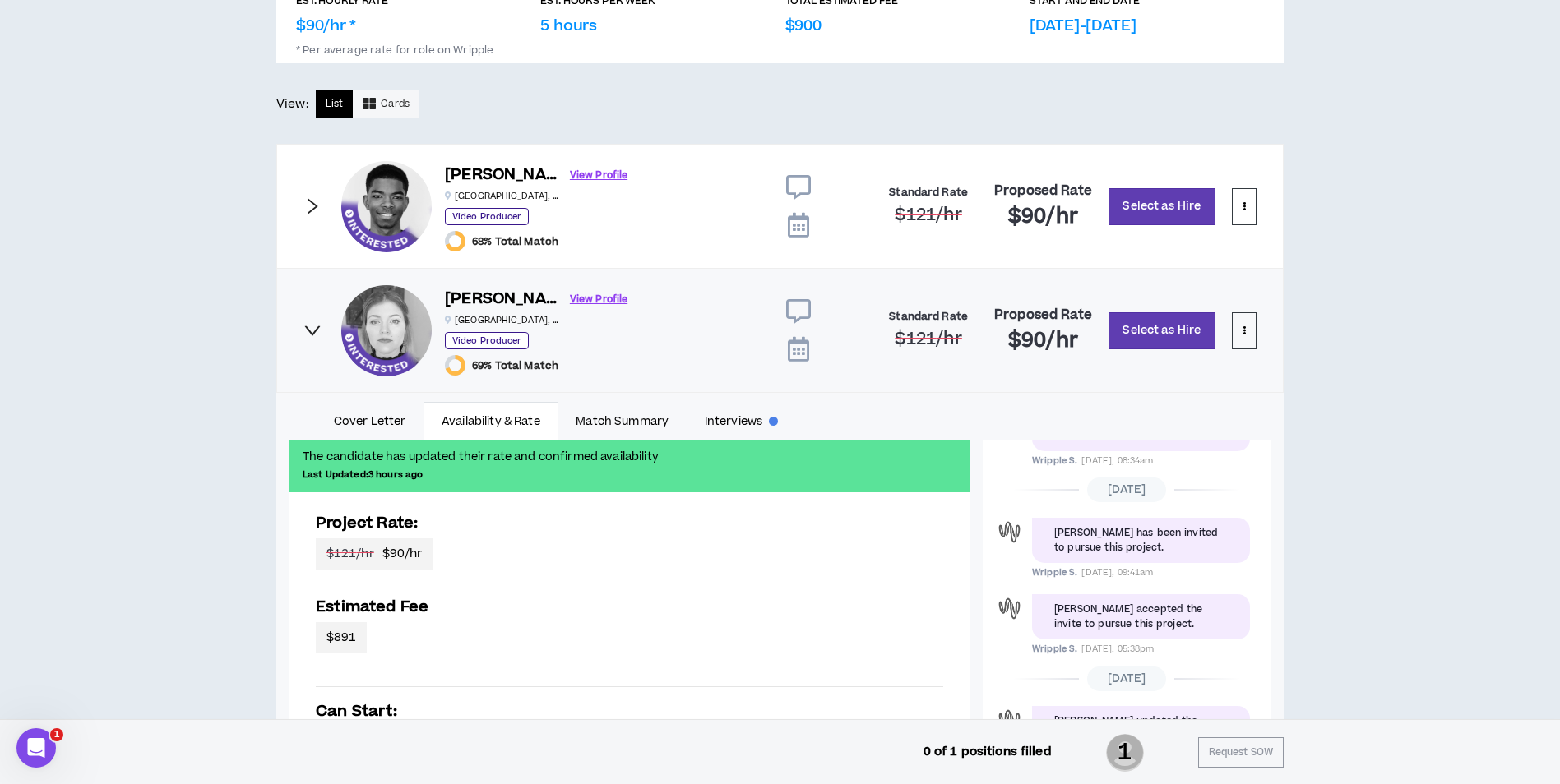
click at [310, 338] on icon "right" at bounding box center [313, 330] width 18 height 18
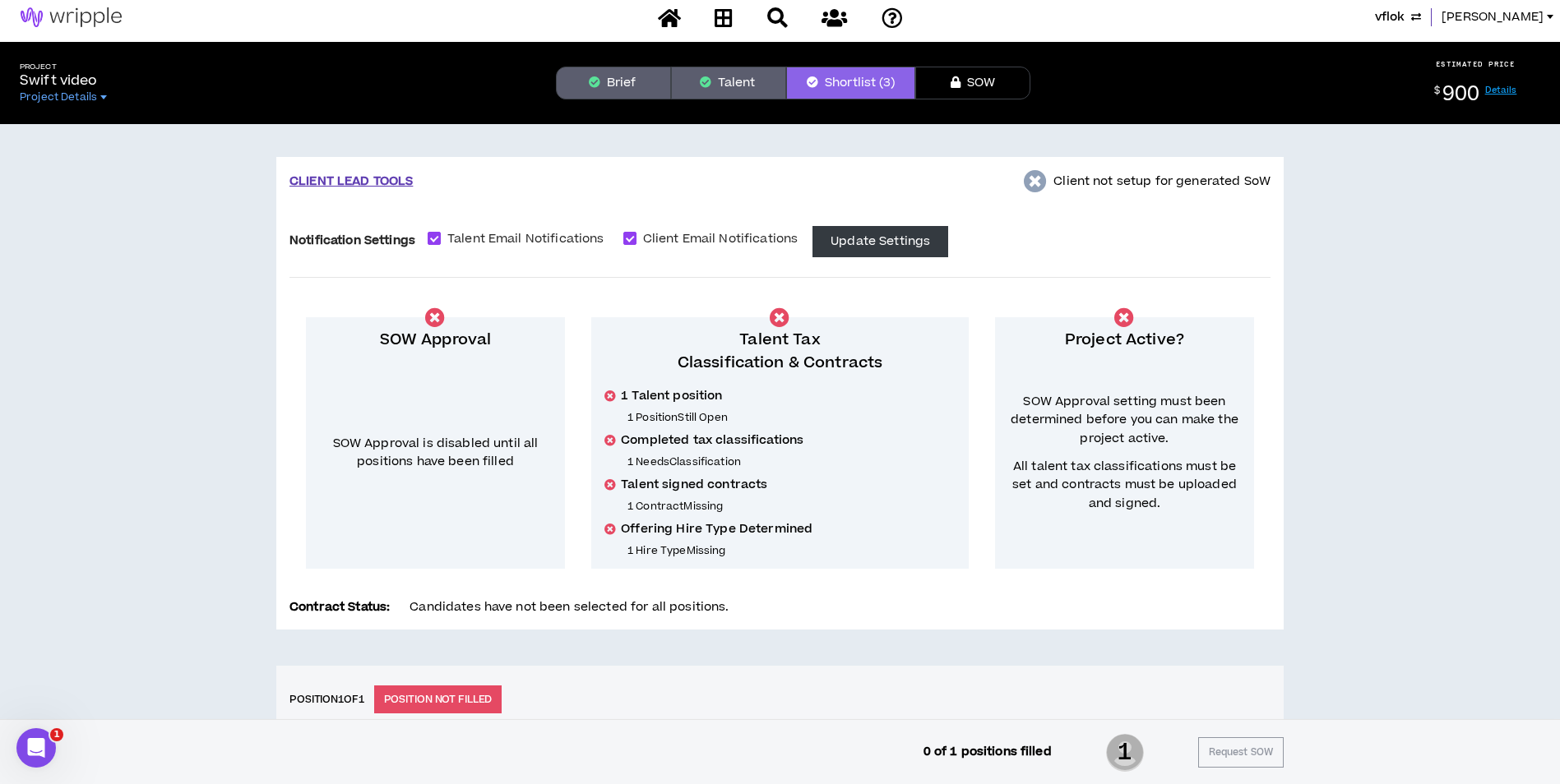
scroll to position [0, 0]
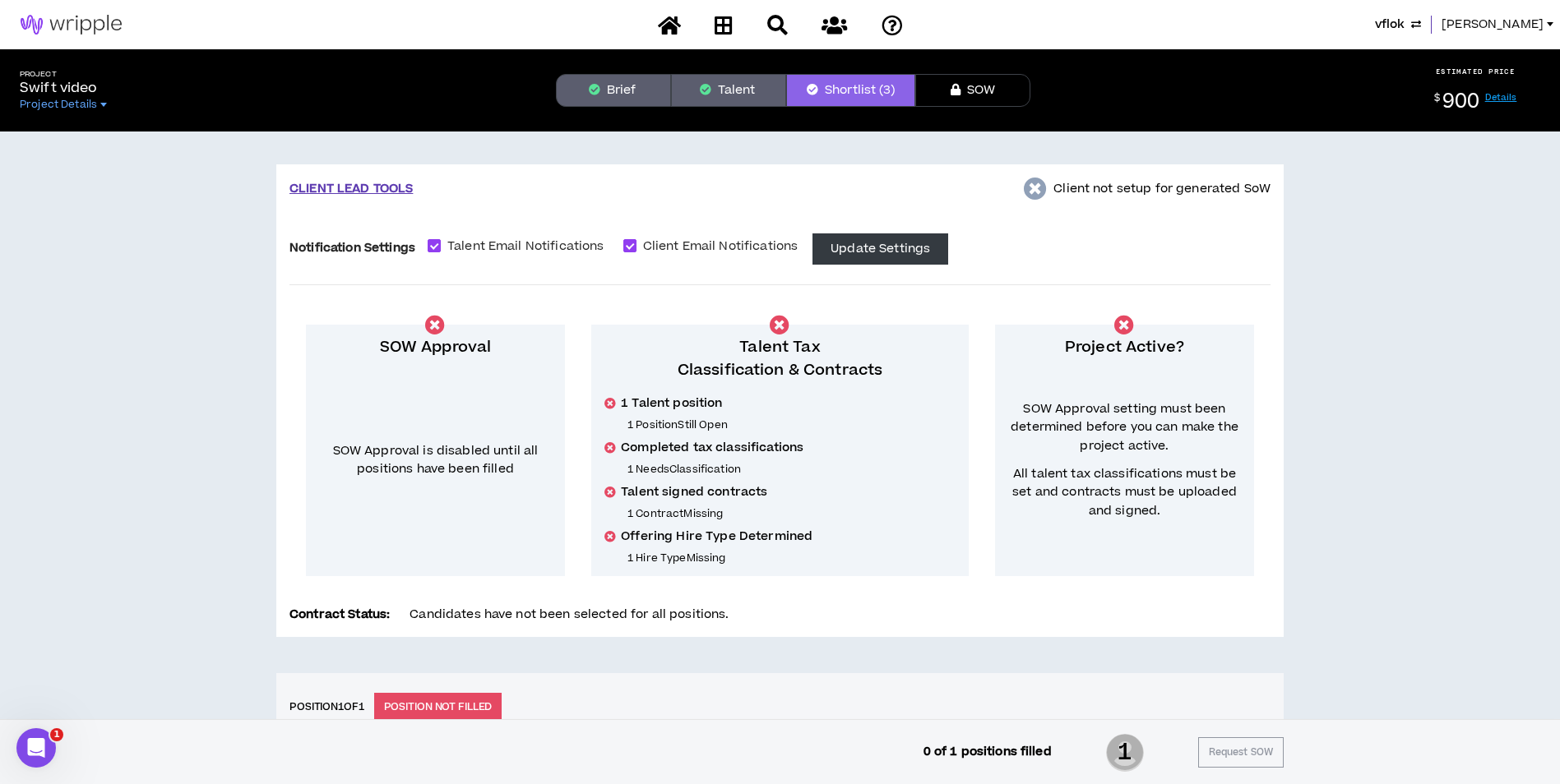
click at [1526, 23] on span "[PERSON_NAME]" at bounding box center [1492, 25] width 102 height 18
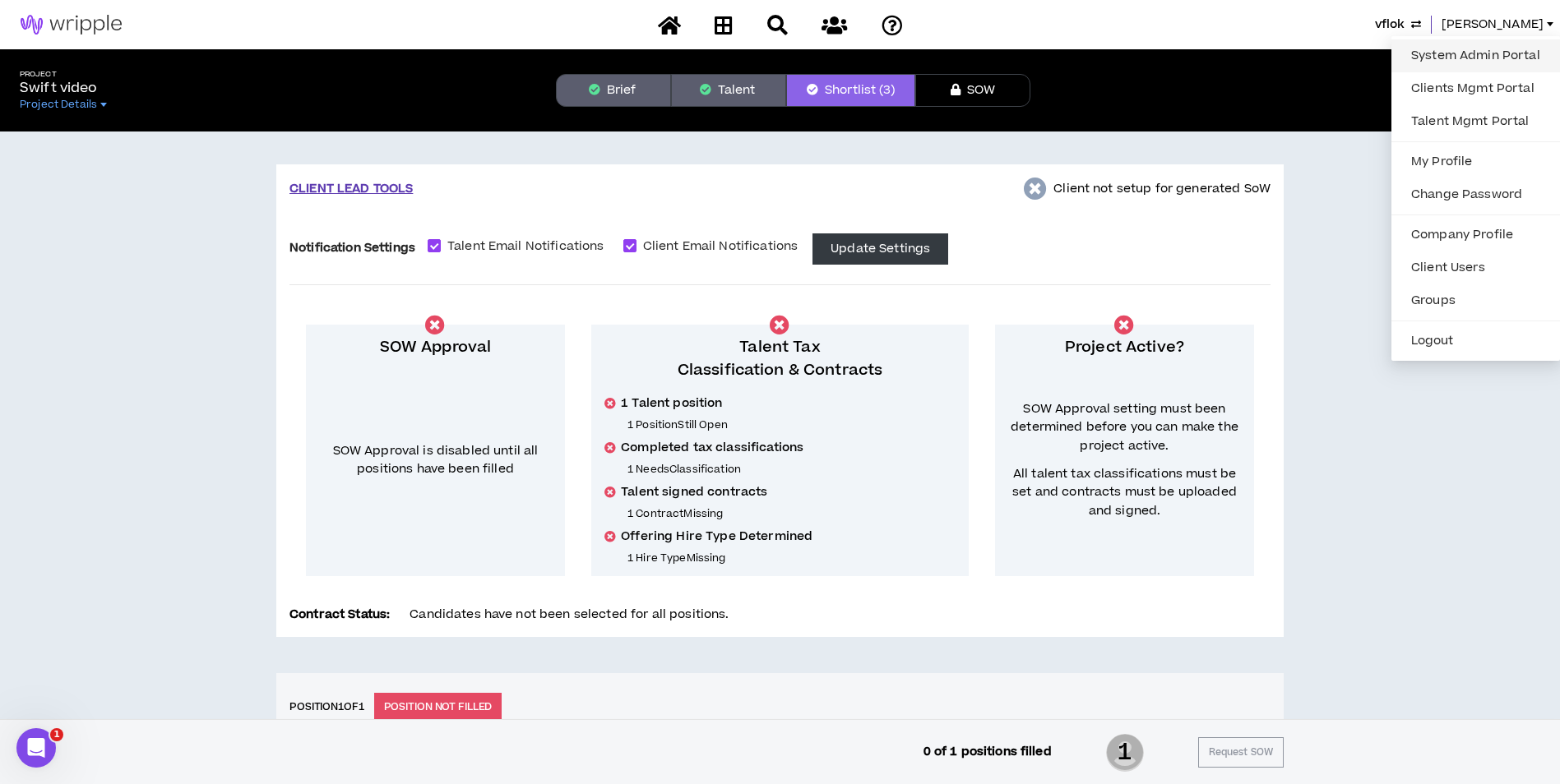
click at [1494, 53] on link "System Admin Portal" at bounding box center [1475, 56] width 149 height 25
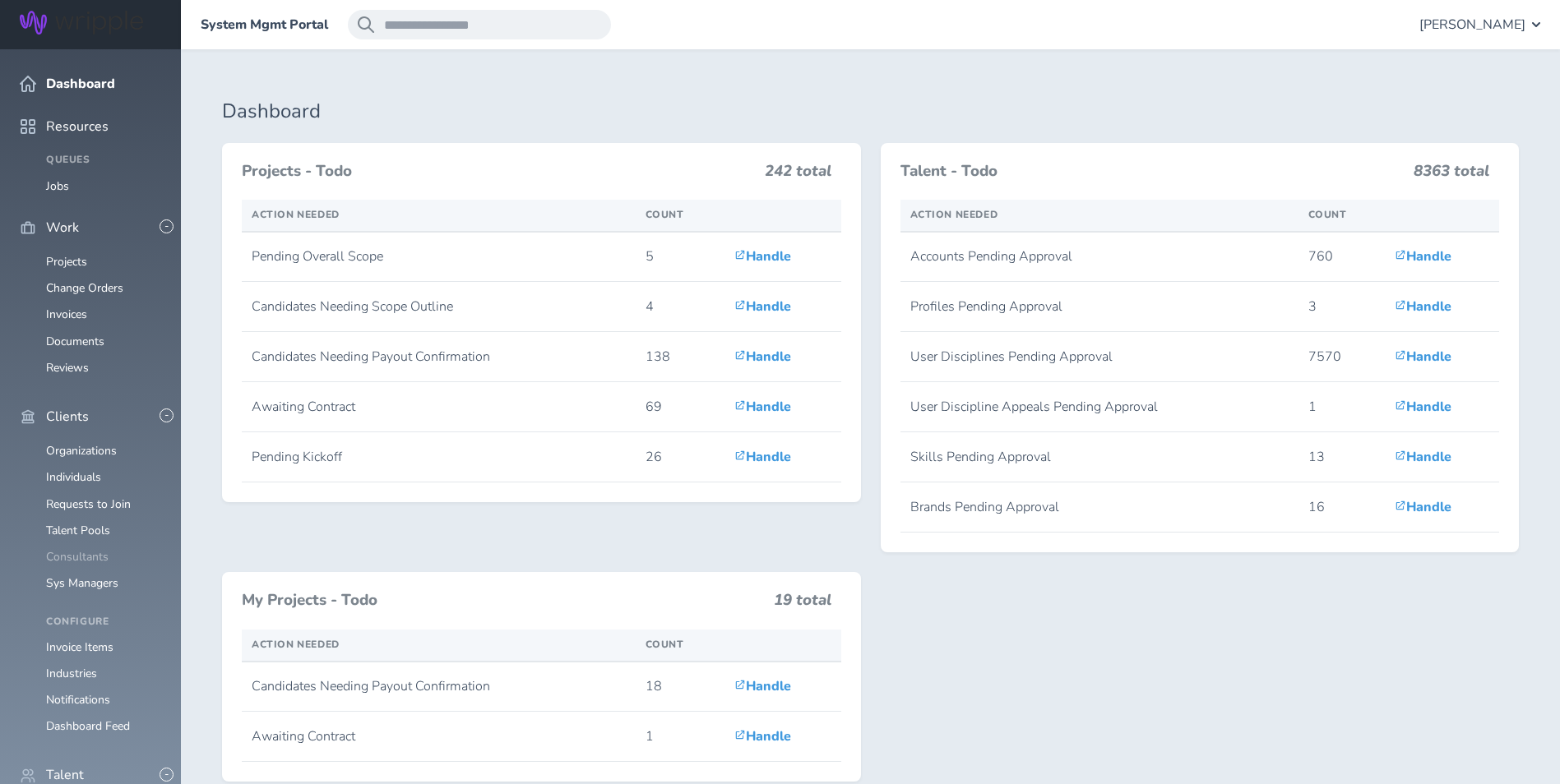
click at [72, 526] on ul "Organizations Individuals Requests to Join Talent Pools Consultants Sys Managers" at bounding box center [90, 517] width 142 height 145
drag, startPoint x: 73, startPoint y: 523, endPoint x: 66, endPoint y: 518, distance: 8.6
click at [71, 549] on link "Consultants" at bounding box center [77, 557] width 62 height 16
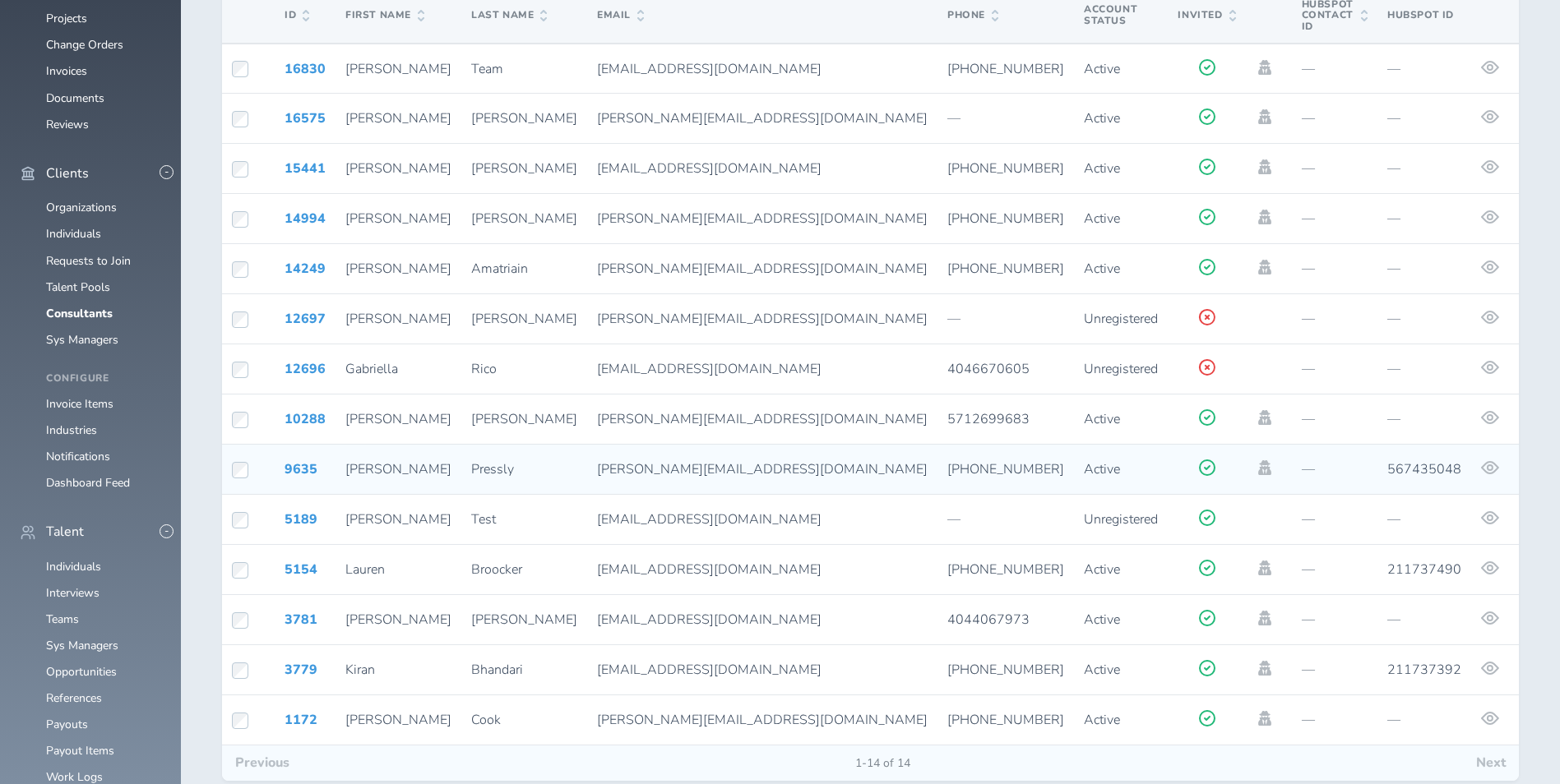
scroll to position [247, 0]
click at [1258, 457] on icon at bounding box center [1264, 464] width 13 height 15
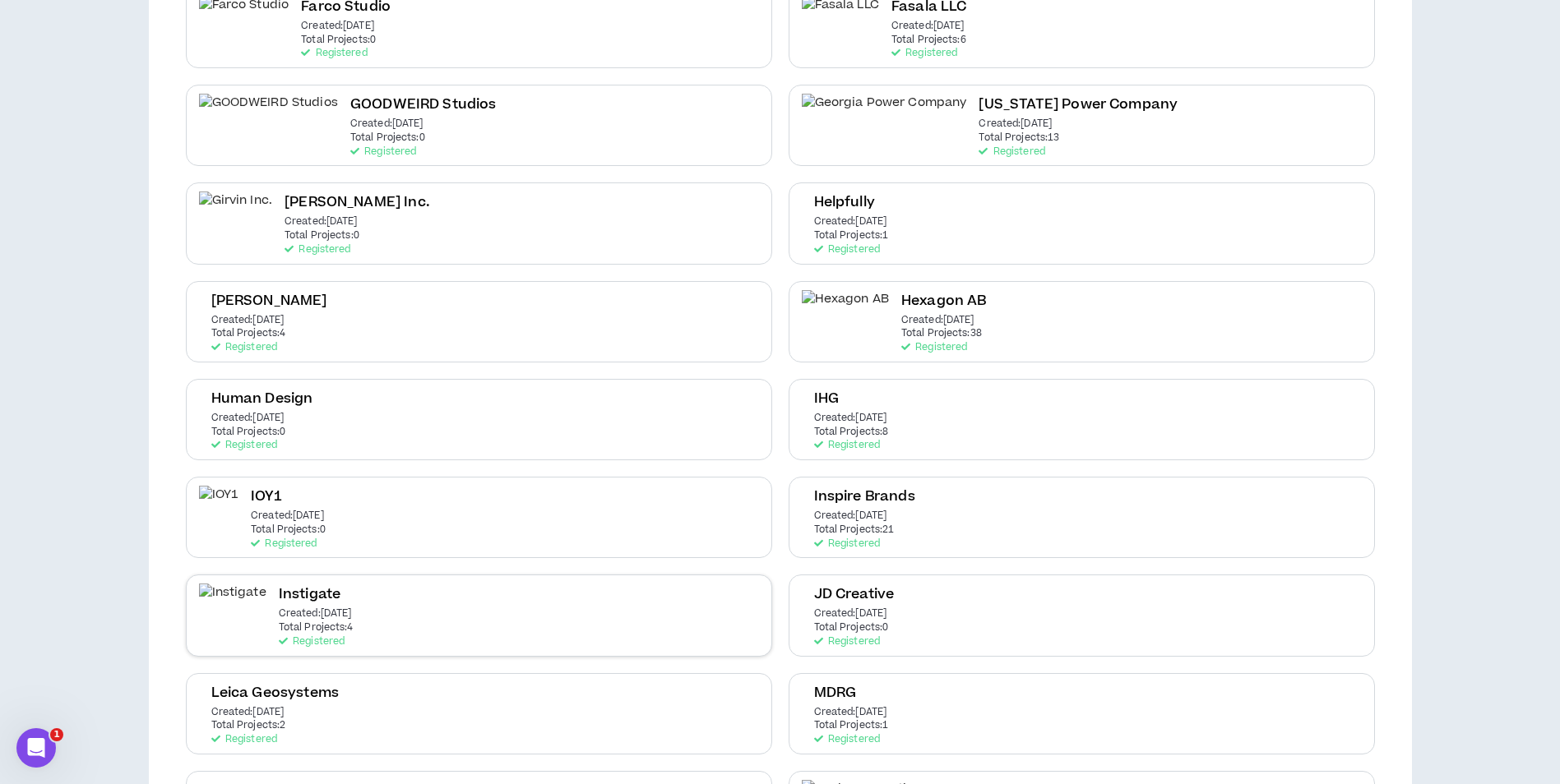
scroll to position [1314, 0]
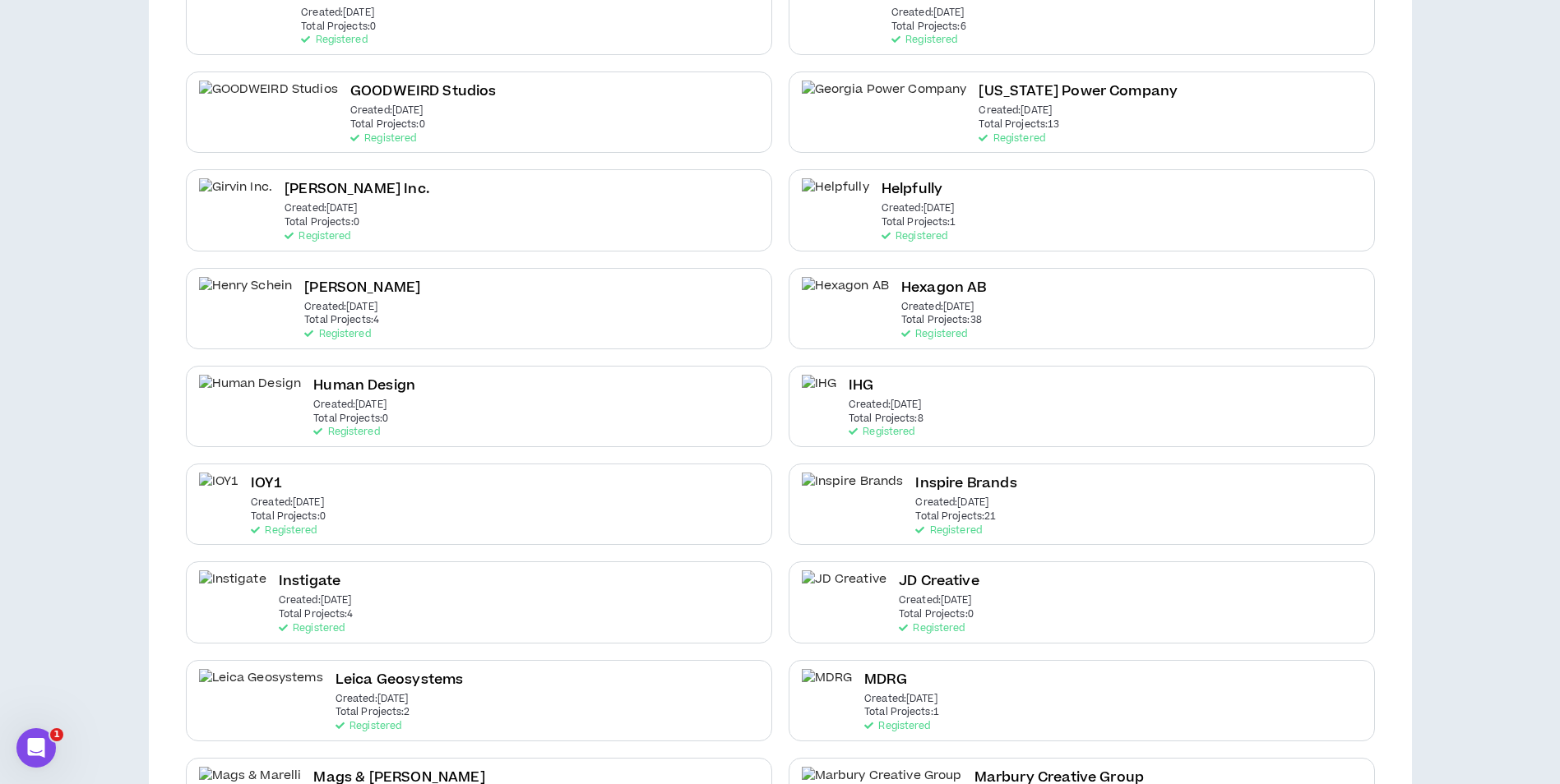
click at [897, 407] on p "Created: Dec 7 2020" at bounding box center [885, 405] width 73 height 12
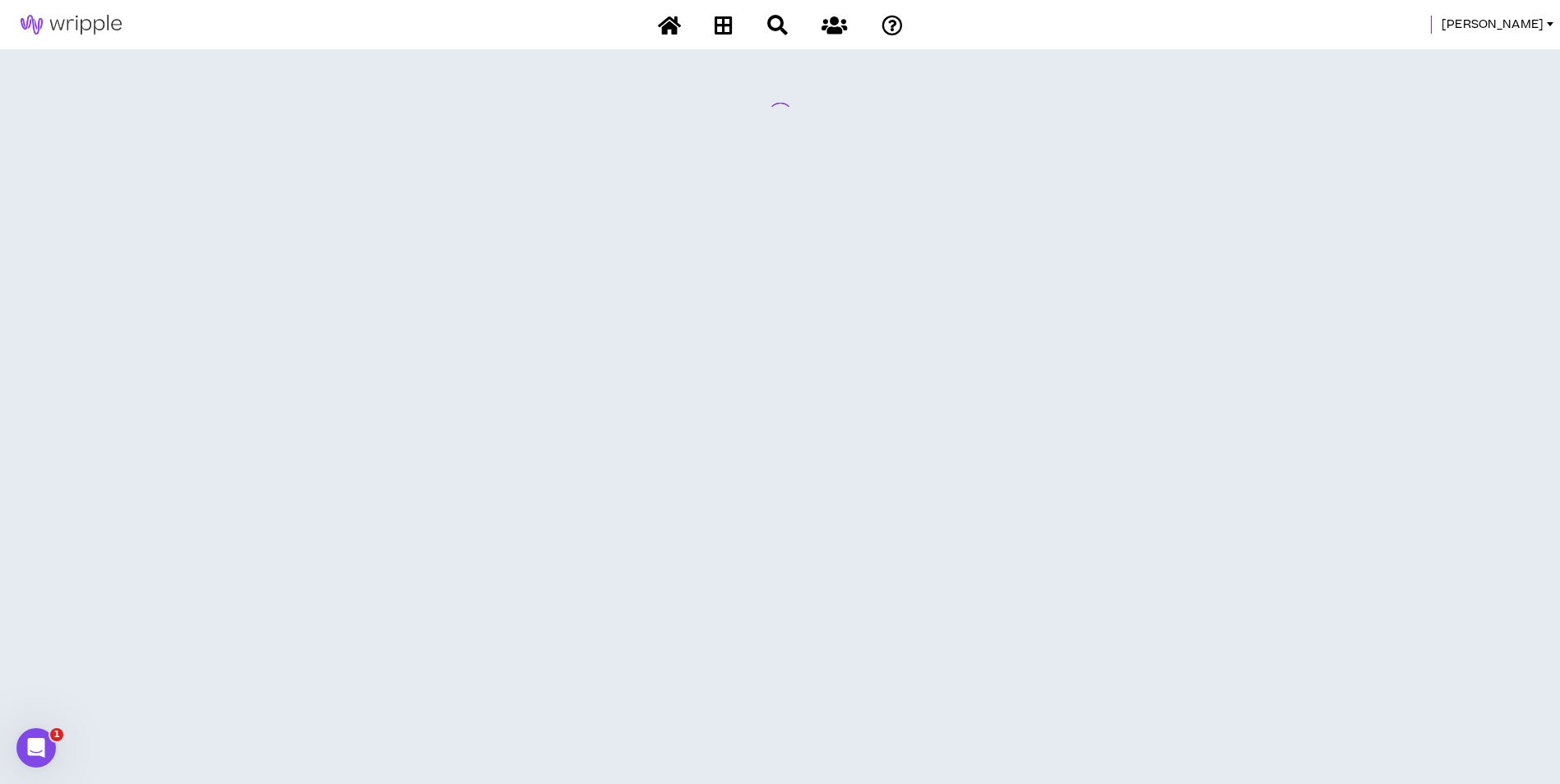
scroll to position [0, 0]
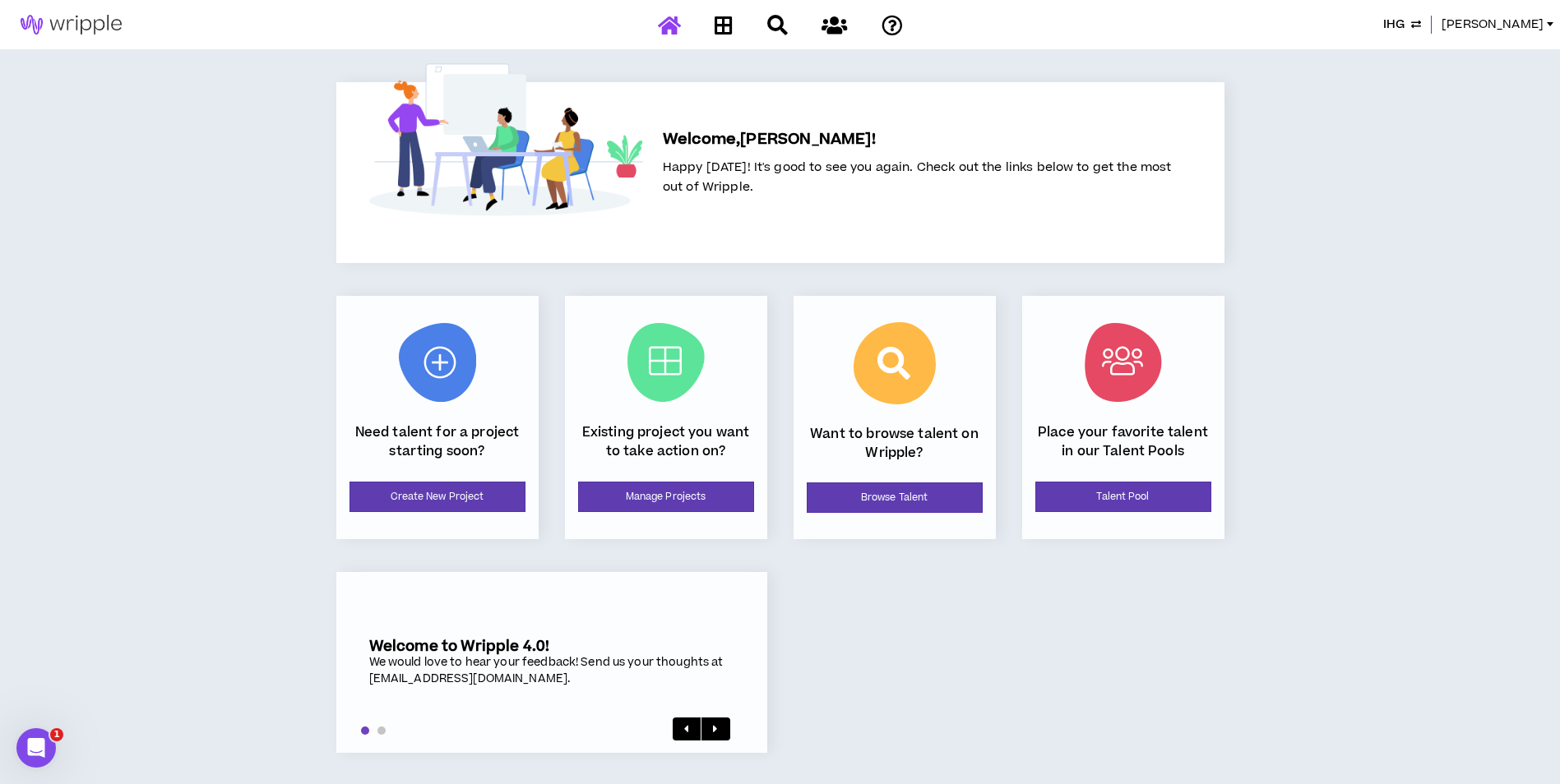
click at [689, 528] on div "Existing project you want to take action on? Manage Projects" at bounding box center [665, 416] width 202 height 243
click at [706, 506] on link "Manage Projects" at bounding box center [666, 497] width 176 height 30
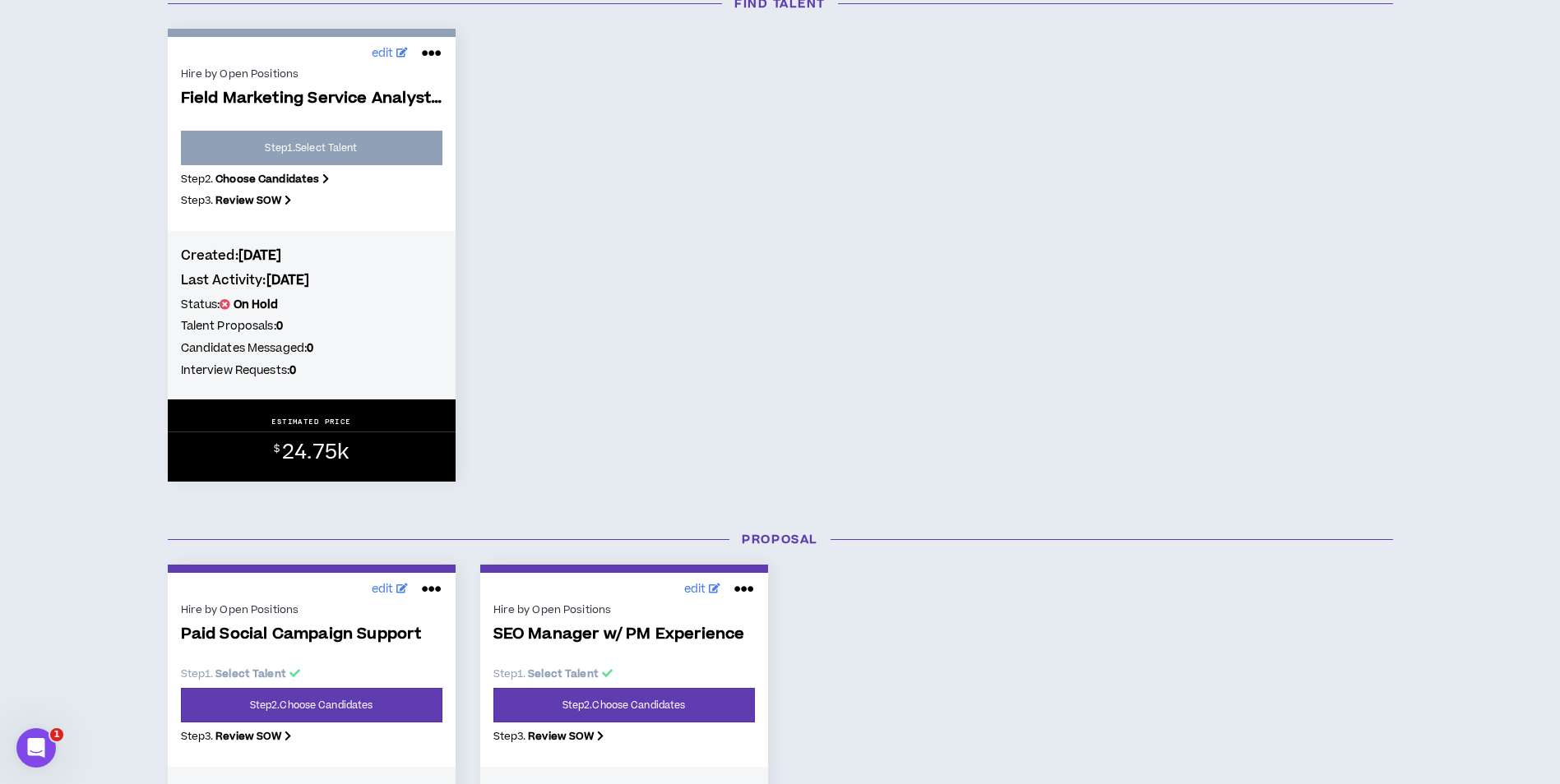
scroll to position [493, 0]
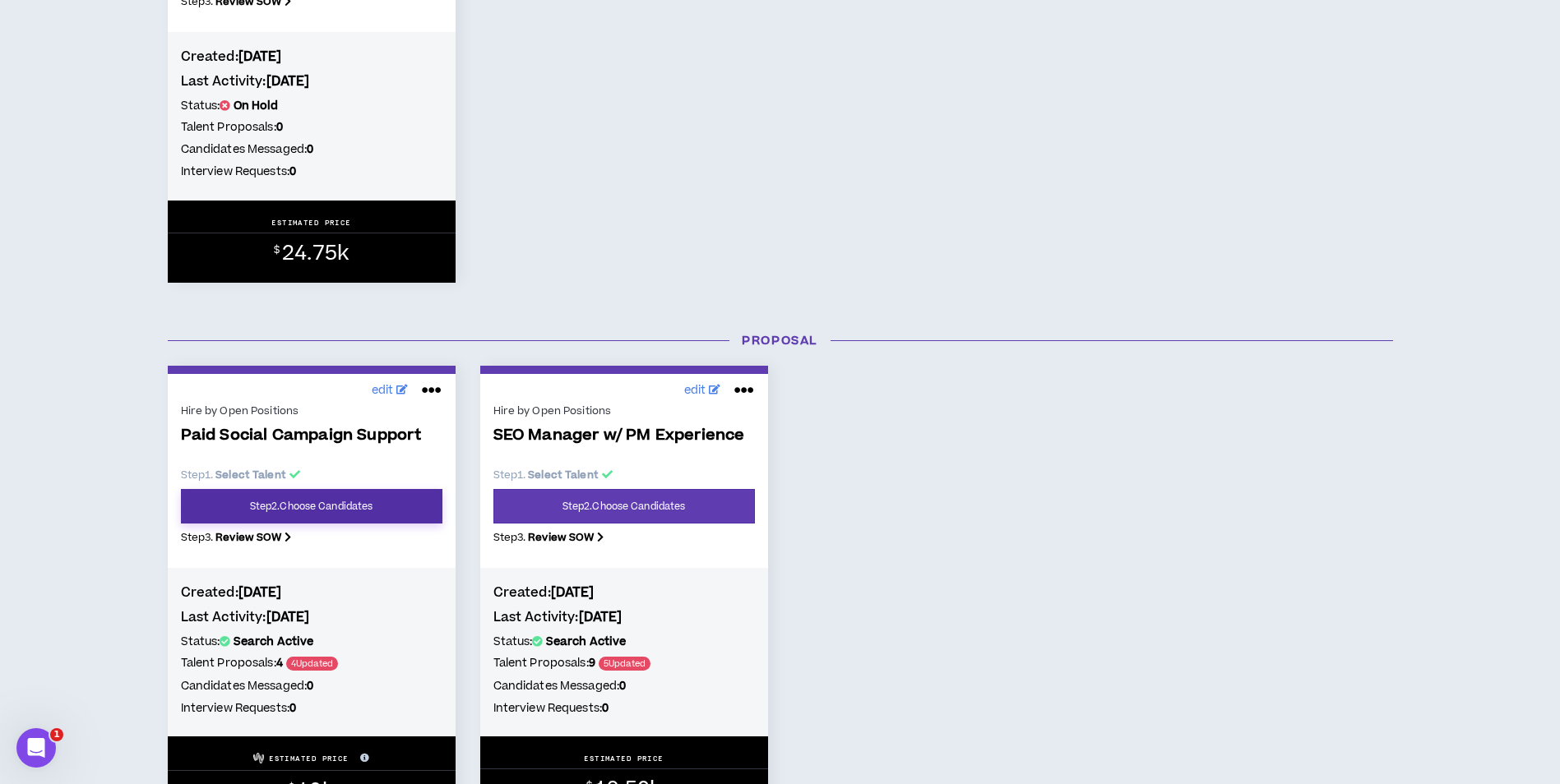
click at [309, 515] on link "Step 2 . Choose Candidates" at bounding box center [312, 505] width 262 height 35
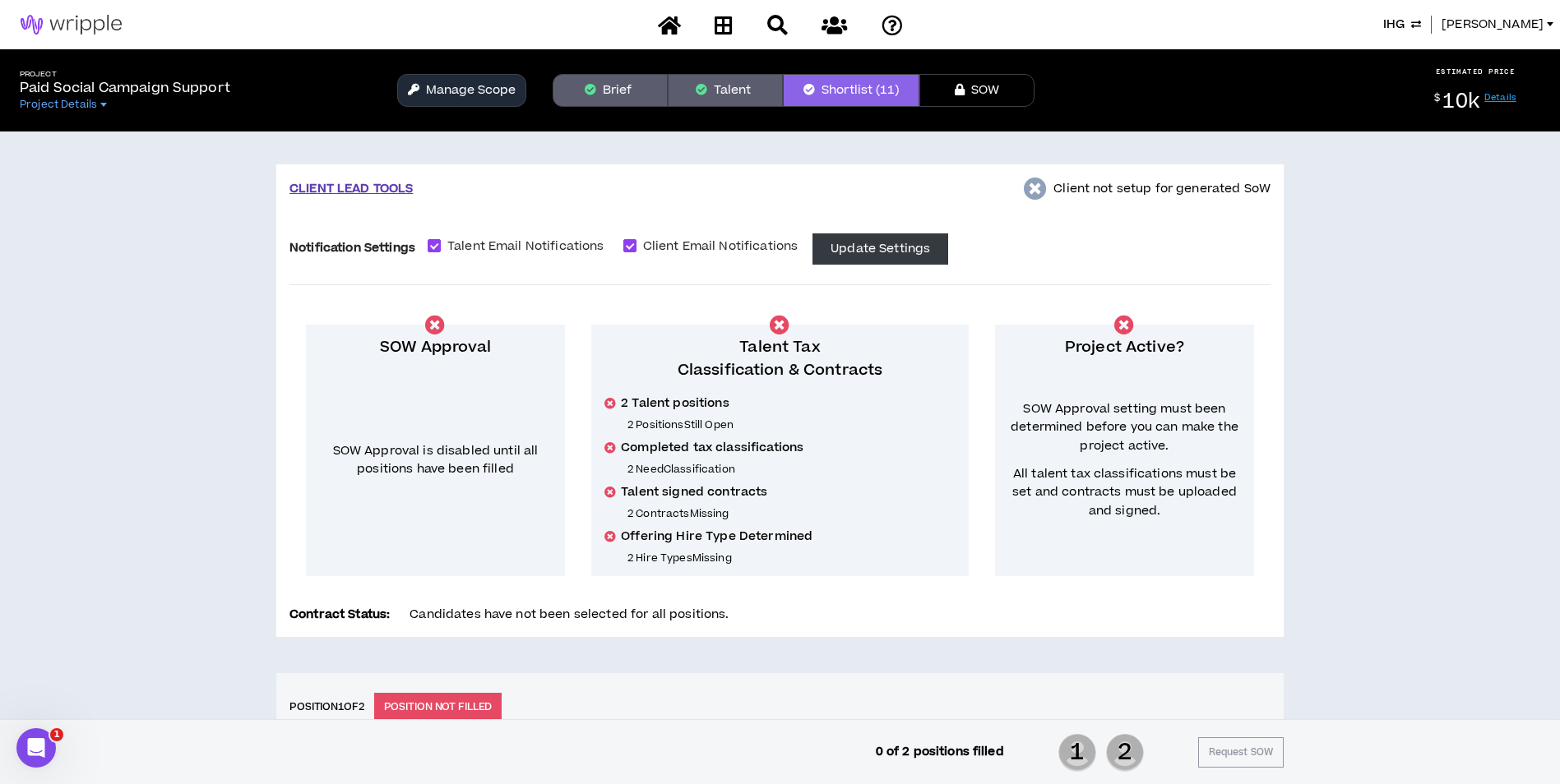
click at [721, 93] on button "Talent" at bounding box center [725, 90] width 115 height 33
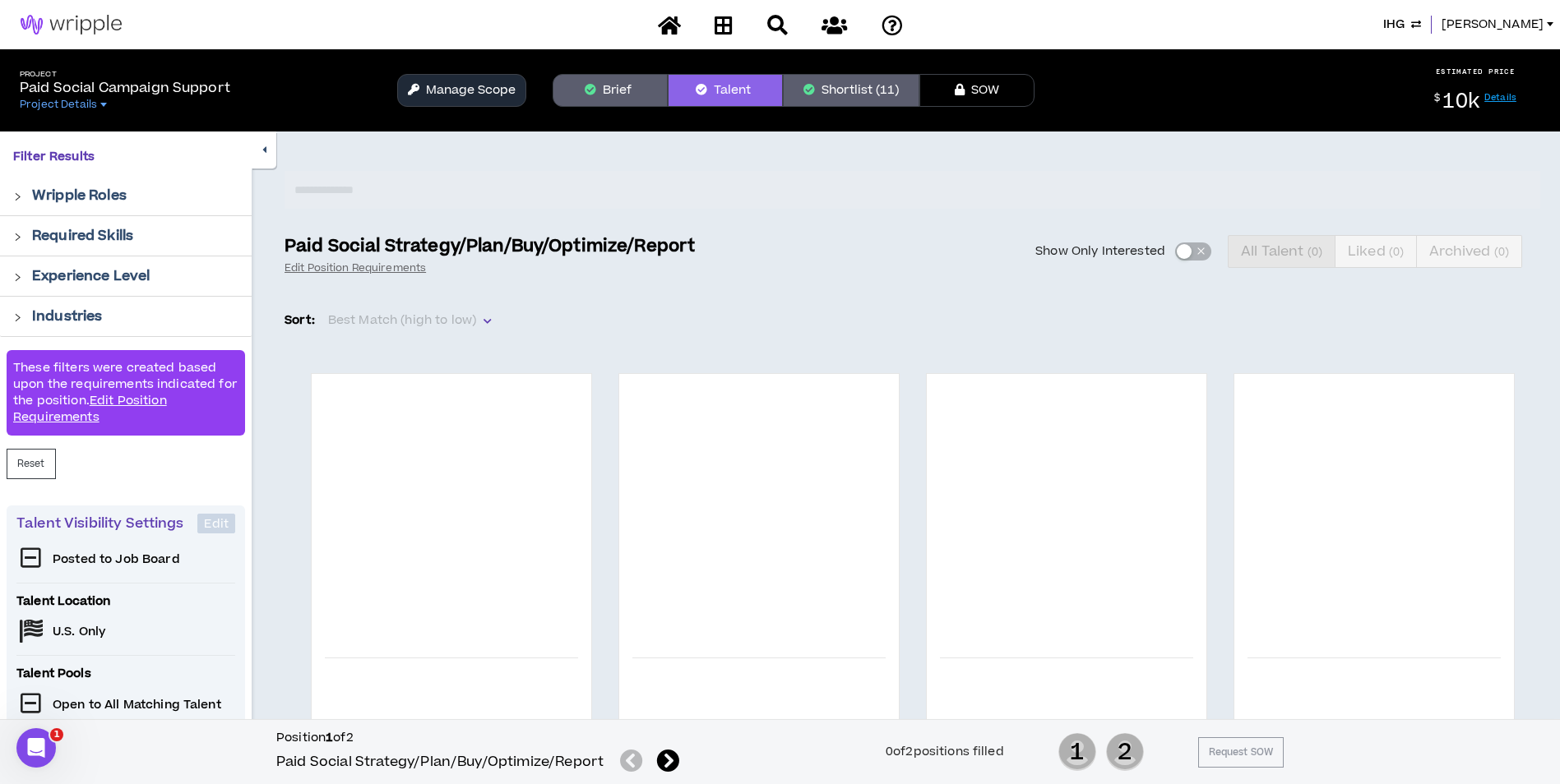
click at [491, 91] on button "Manage Scope" at bounding box center [461, 90] width 129 height 33
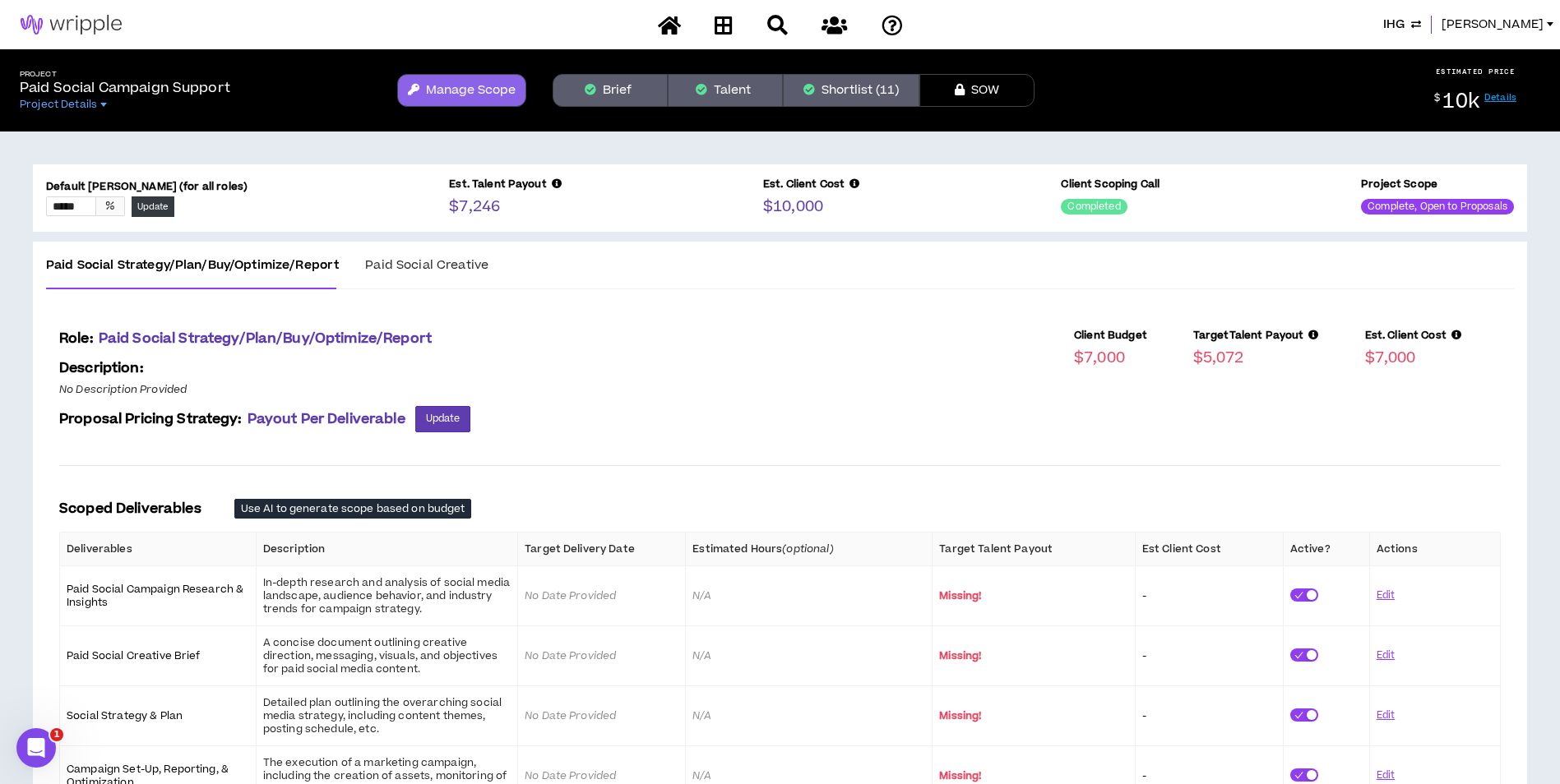
click at [467, 288] on div "Paid Social Creative" at bounding box center [427, 265] width 124 height 48
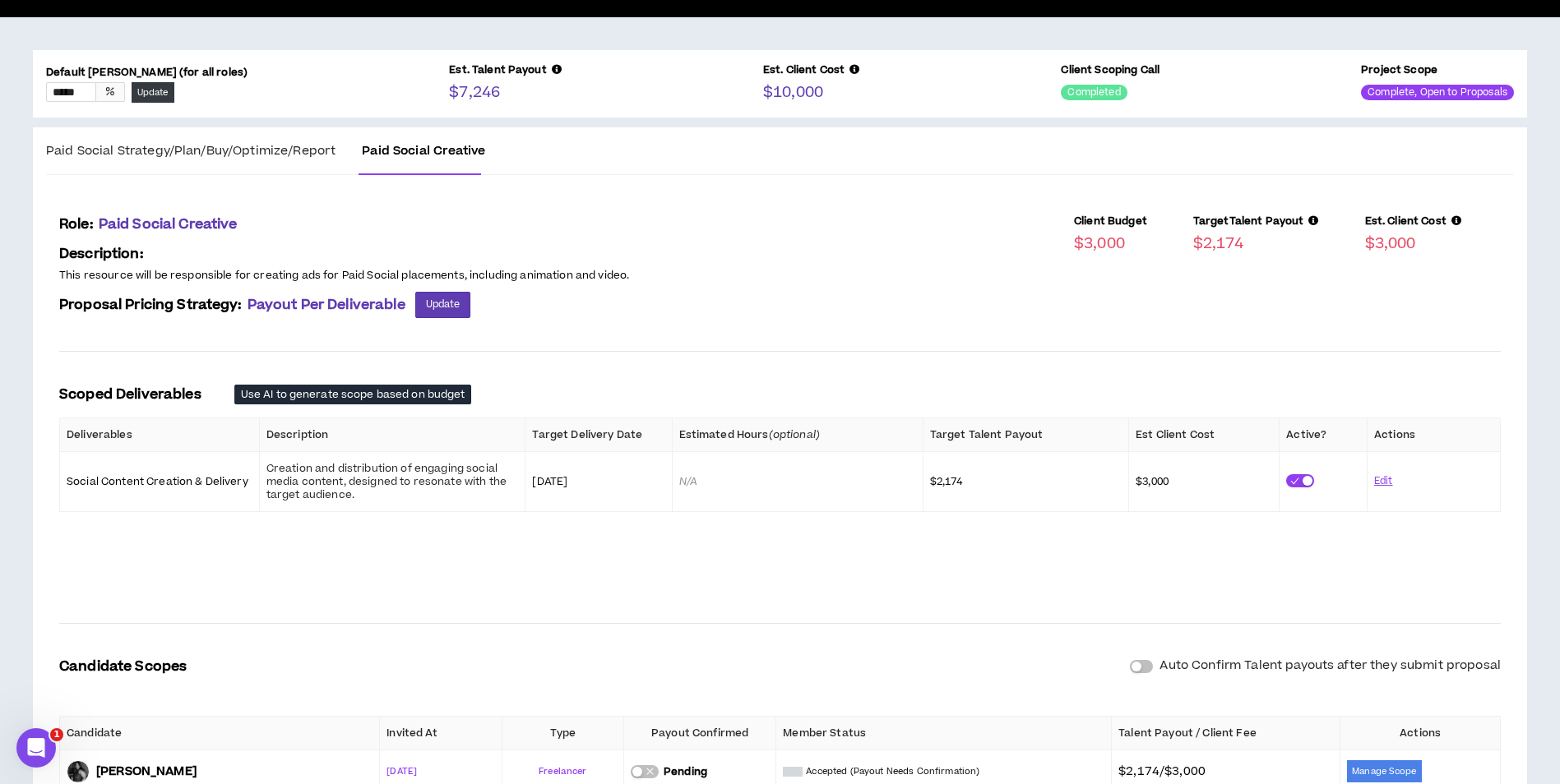
scroll to position [55, 0]
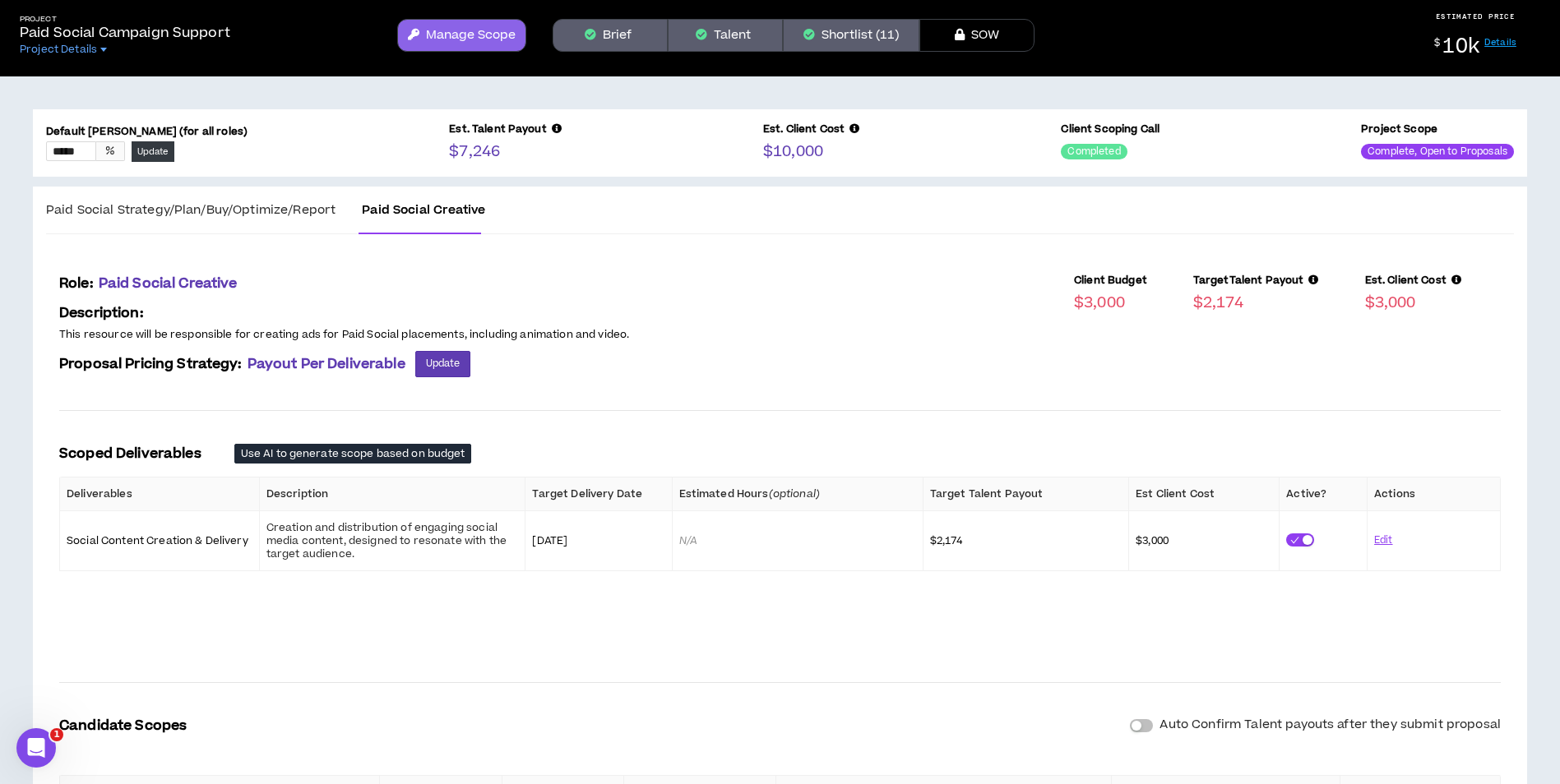
click at [286, 207] on span "Paid Social Strategy/Plan/Buy/Optimize/Report" at bounding box center [191, 209] width 289 height 17
